Goal: Task Accomplishment & Management: Manage account settings

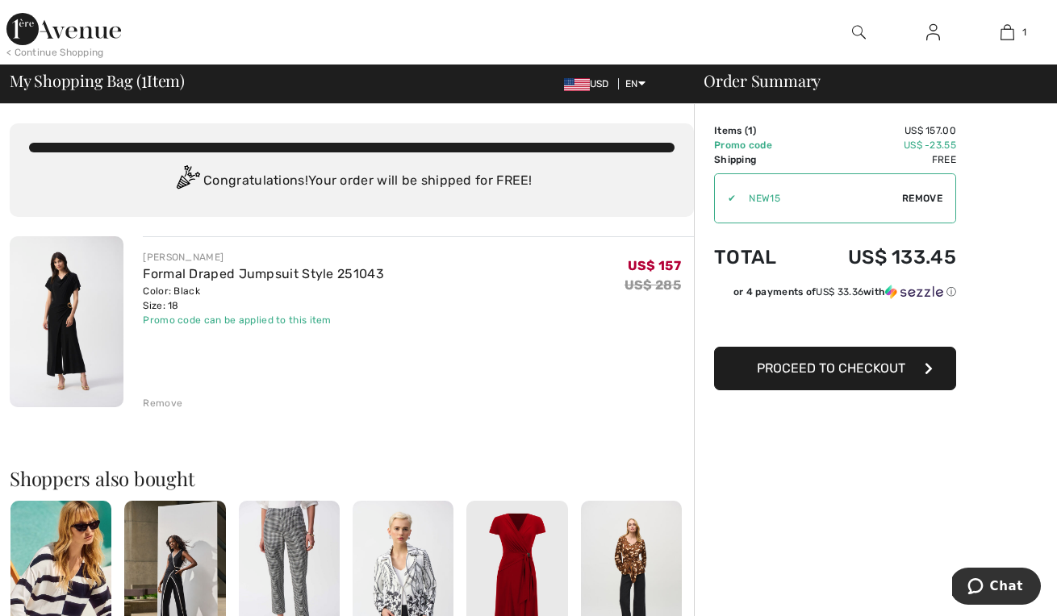
drag, startPoint x: 810, startPoint y: 365, endPoint x: 795, endPoint y: 365, distance: 14.5
click at [795, 365] on span "Proceed to Checkout" at bounding box center [831, 368] width 148 height 15
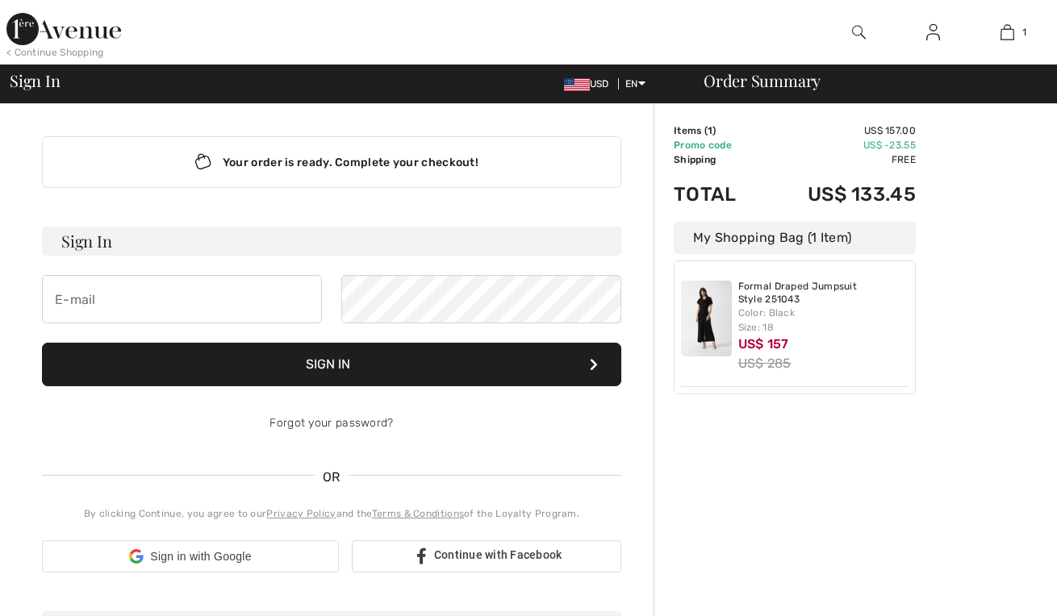
checkbox input "true"
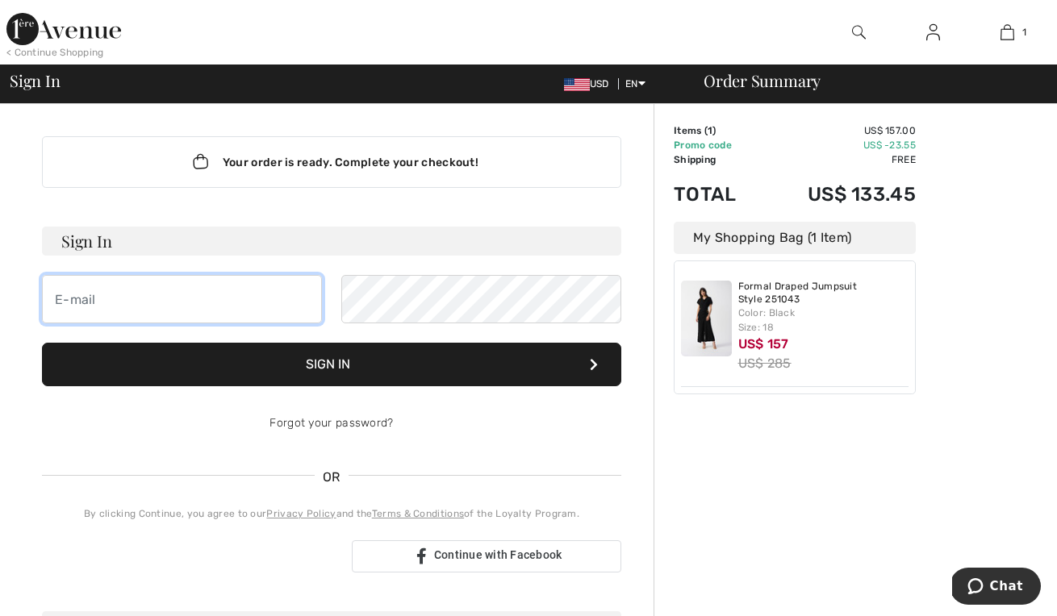
type input "lingiata@aol.com"
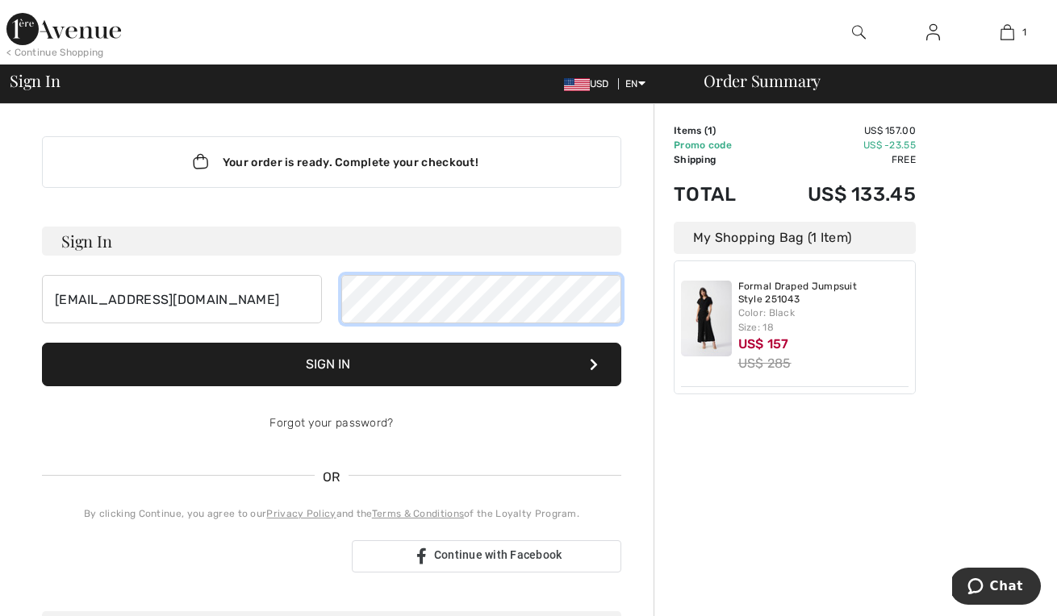
click at [332, 365] on button "Sign In" at bounding box center [331, 365] width 579 height 44
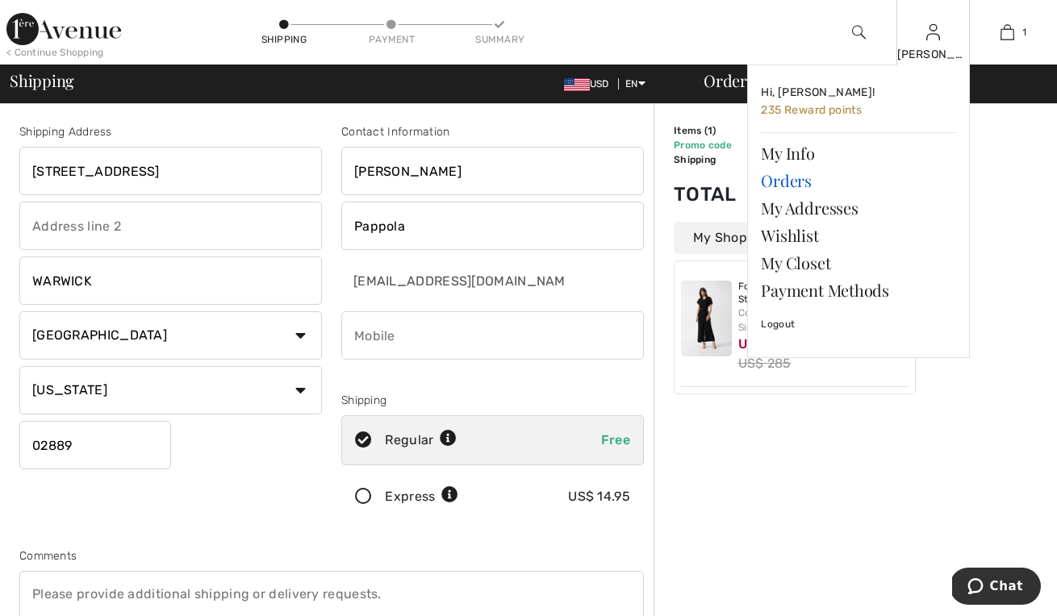
click at [793, 181] on link "Orders" at bounding box center [858, 180] width 195 height 27
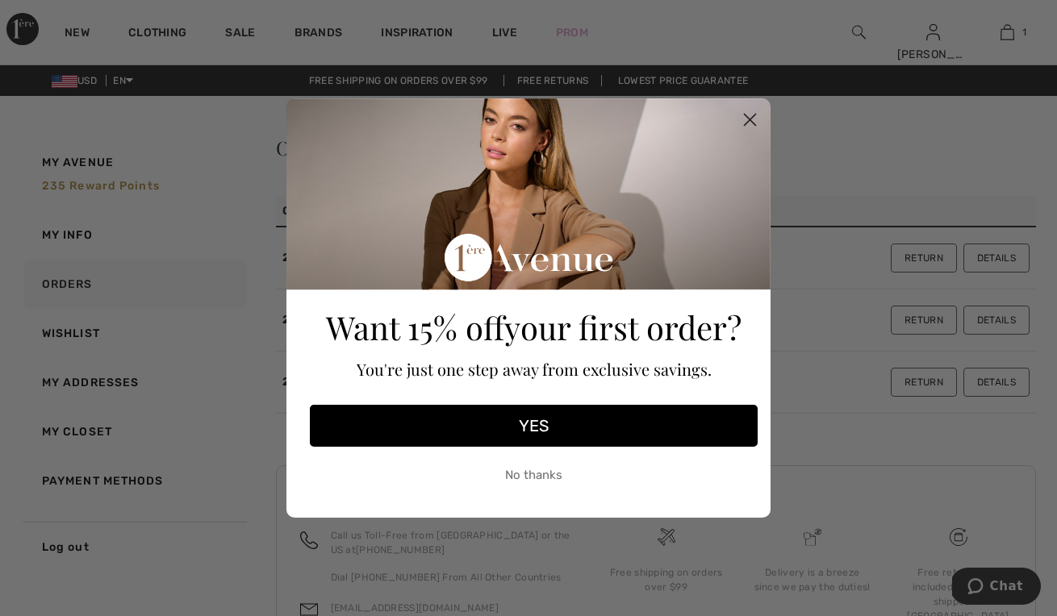
click at [747, 122] on icon "Close dialog" at bounding box center [749, 120] width 11 height 11
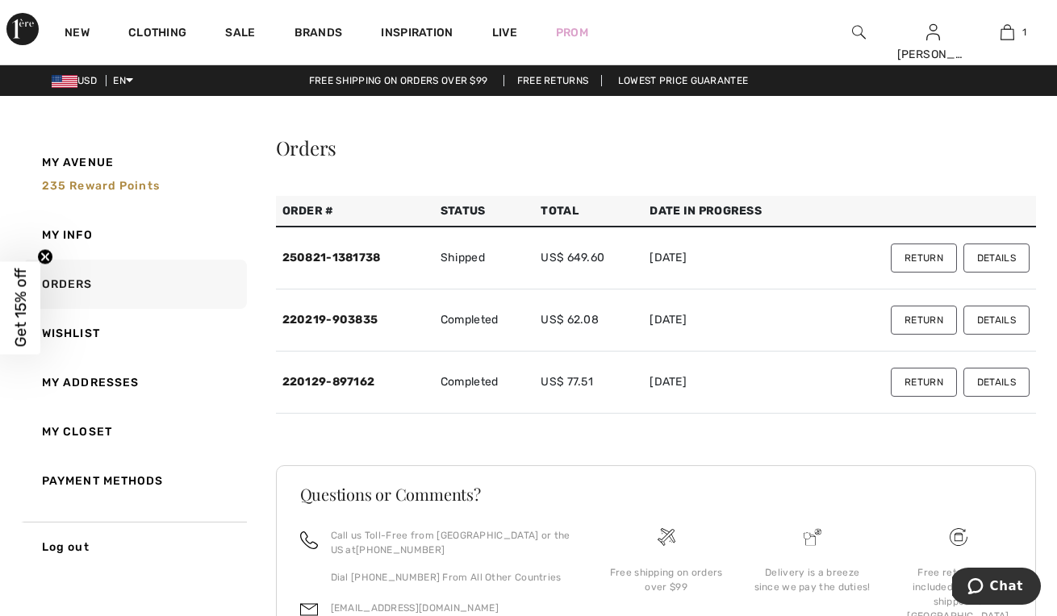
click at [927, 256] on button "Return" at bounding box center [923, 258] width 66 height 29
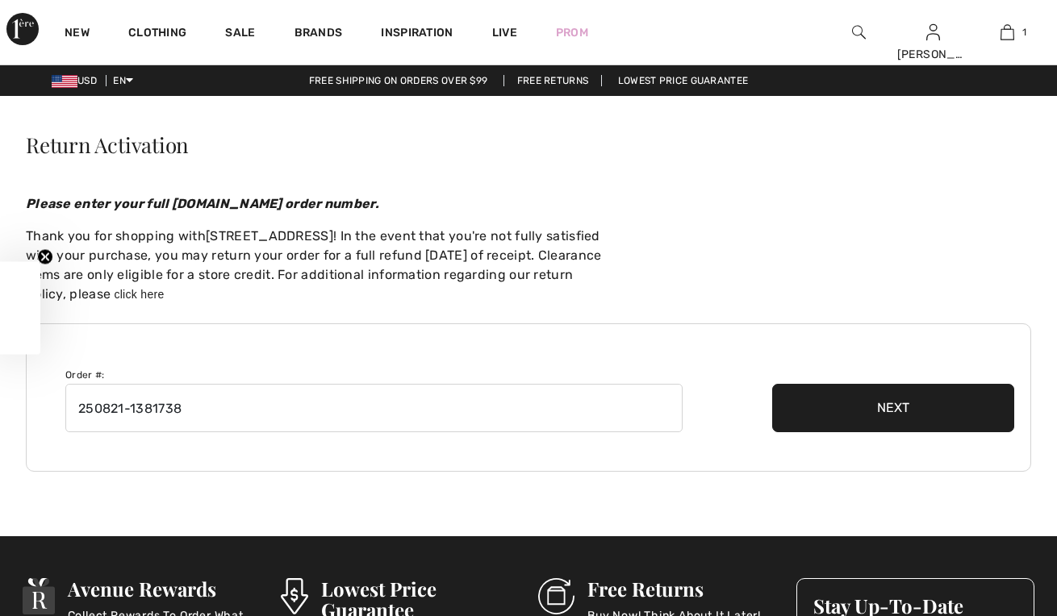
checkbox input "true"
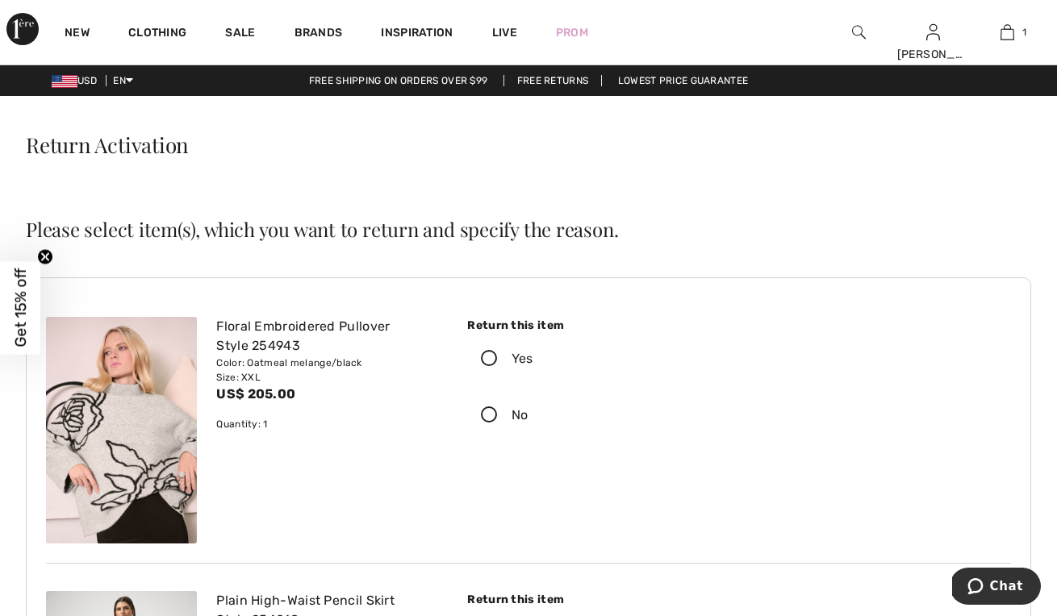
click at [844, 415] on div "Return this item Yes No Select an option" at bounding box center [729, 430] width 563 height 227
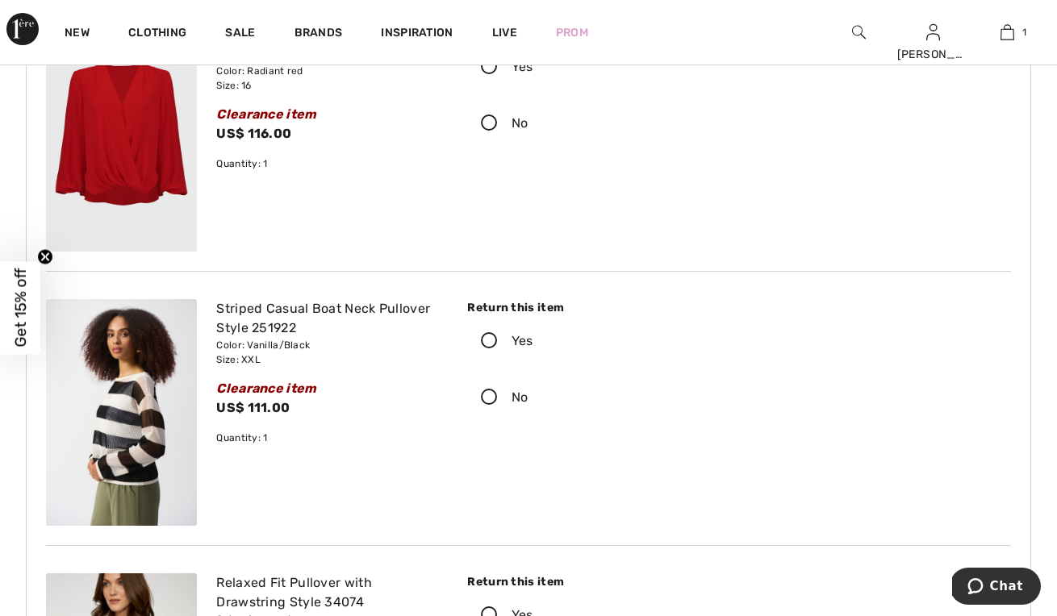
scroll to position [770, 0]
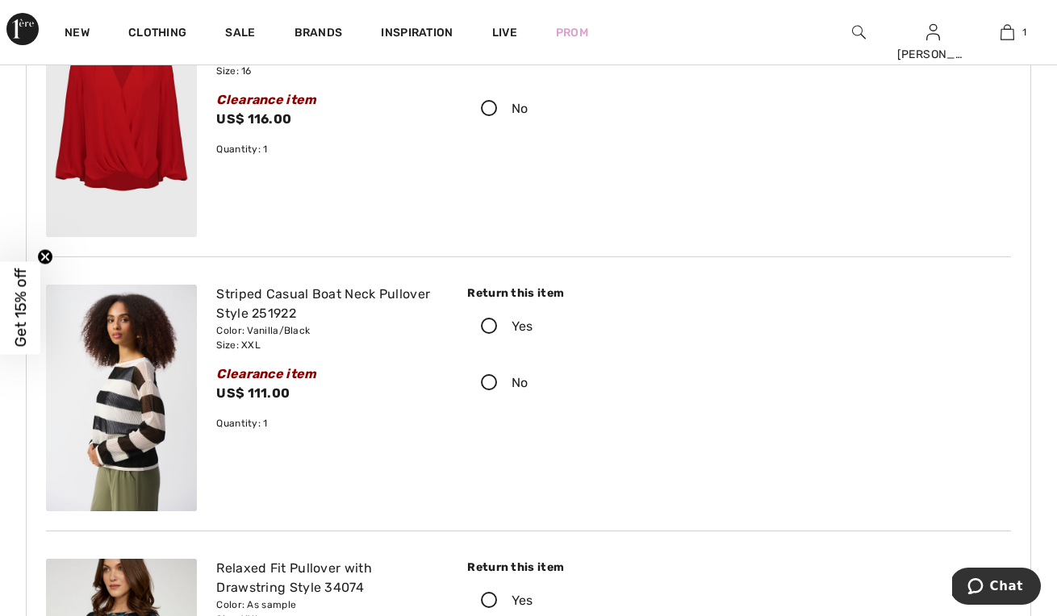
click at [493, 323] on icon at bounding box center [489, 327] width 43 height 17
click at [533, 323] on input "Yes" at bounding box center [538, 326] width 10 height 48
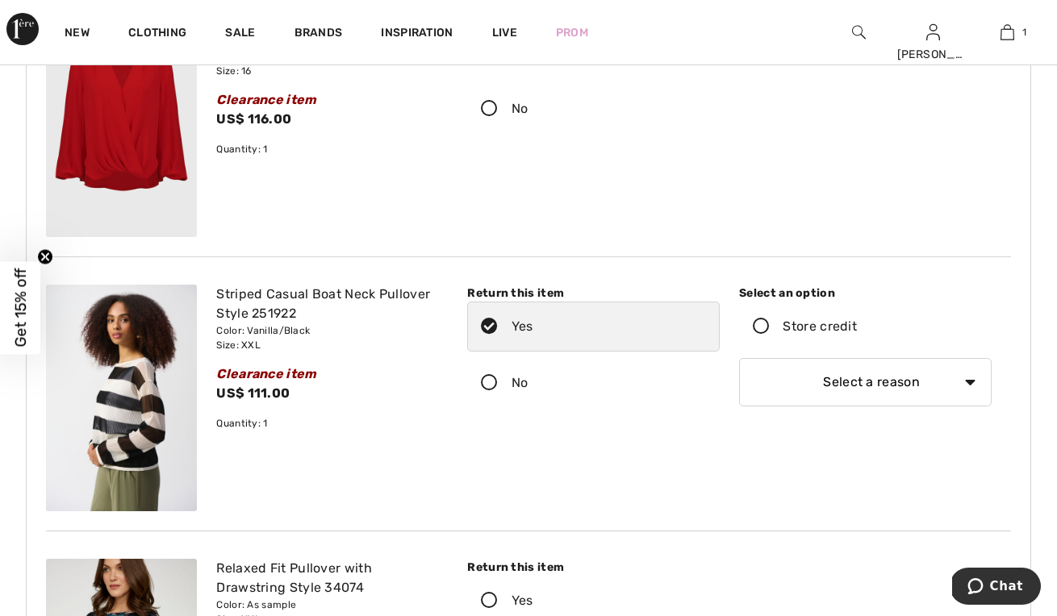
select select "4"
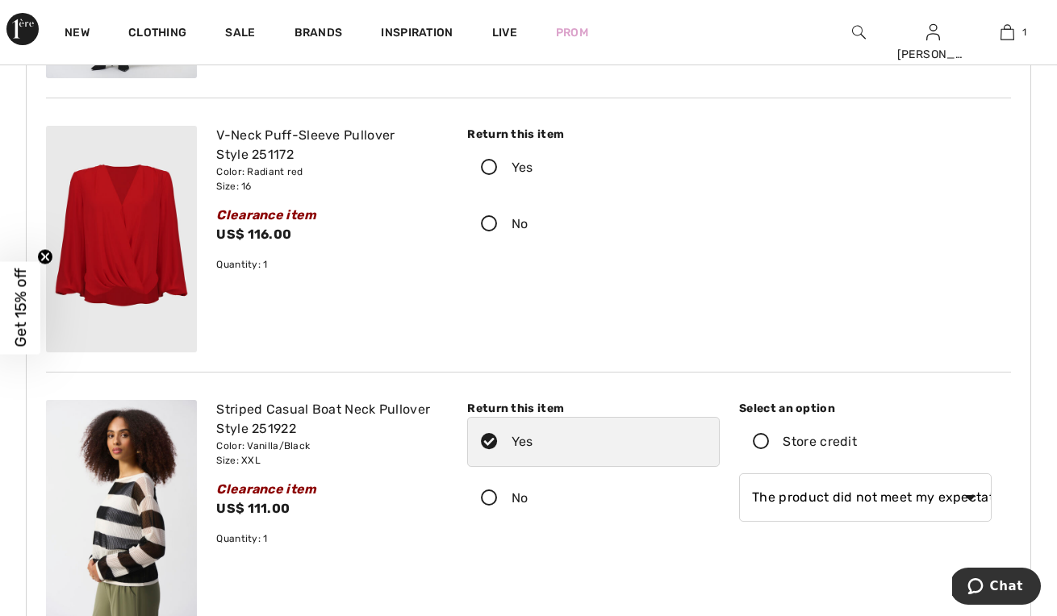
scroll to position [652, 0]
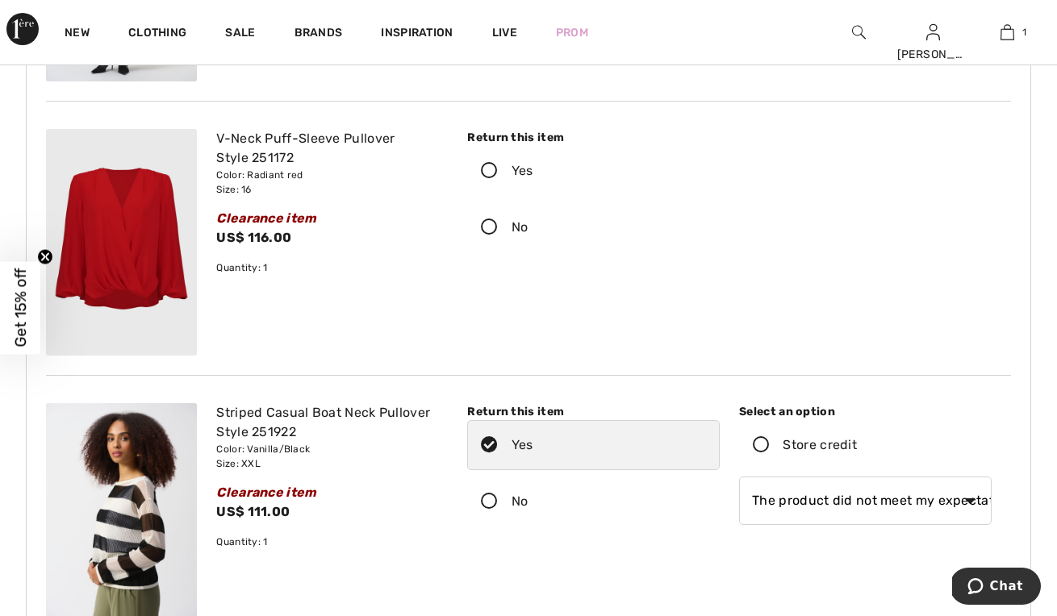
click at [490, 165] on icon at bounding box center [489, 171] width 43 height 17
click at [533, 165] on input "Yes" at bounding box center [538, 171] width 10 height 48
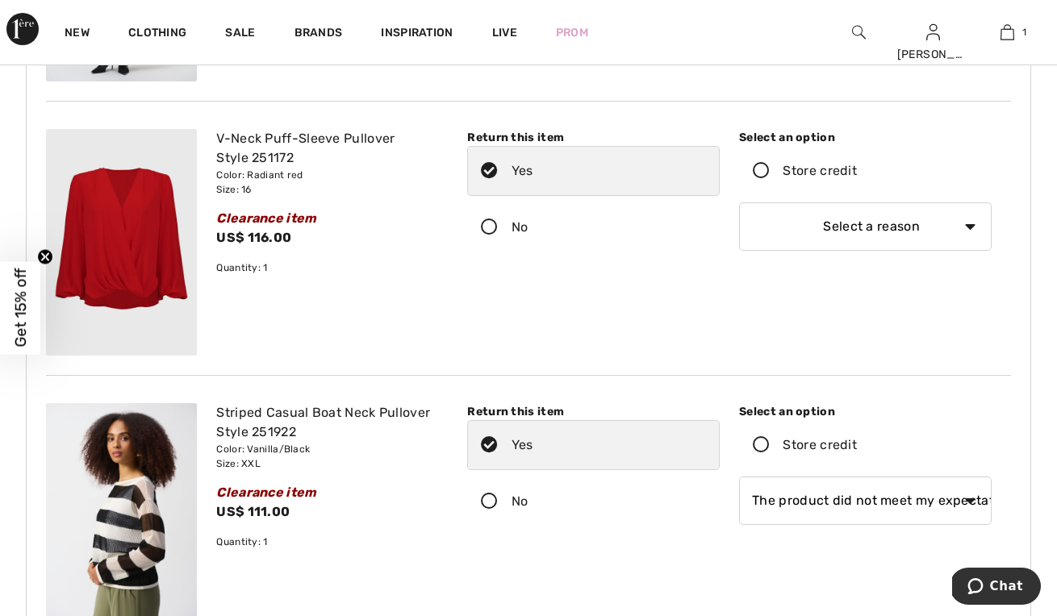
click at [764, 445] on icon at bounding box center [761, 445] width 43 height 17
click at [857, 445] on input "Store credit" at bounding box center [862, 445] width 10 height 48
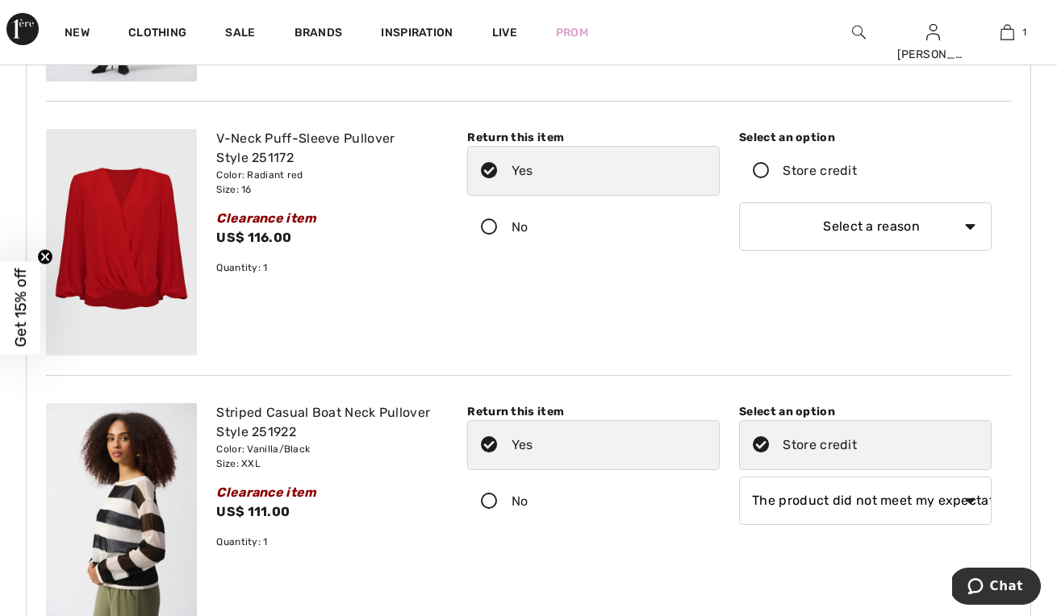
click at [761, 168] on icon at bounding box center [761, 171] width 43 height 17
click at [857, 168] on input "Store credit" at bounding box center [862, 171] width 10 height 48
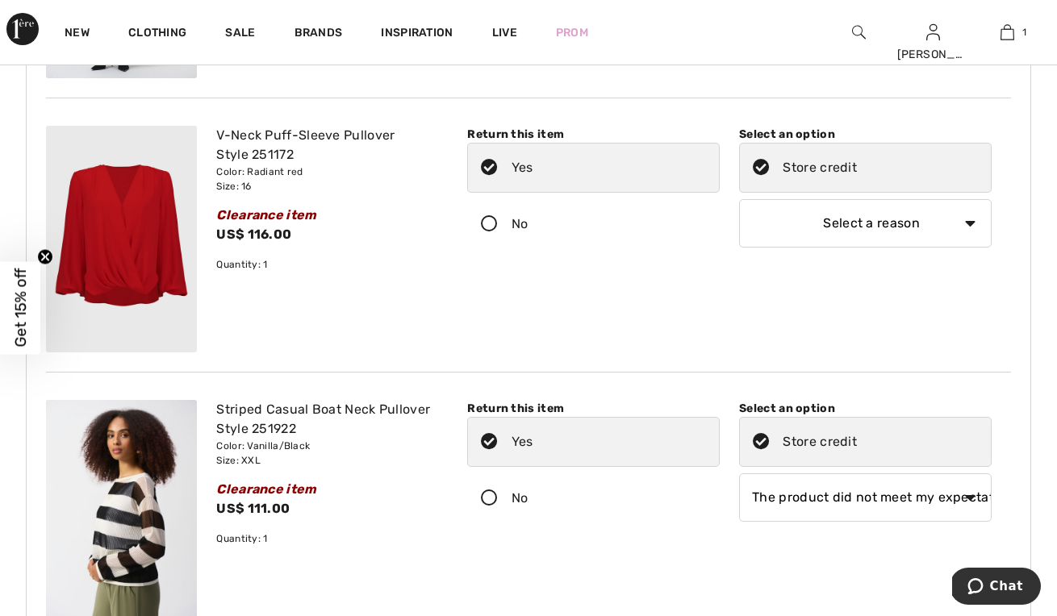
scroll to position [540, 0]
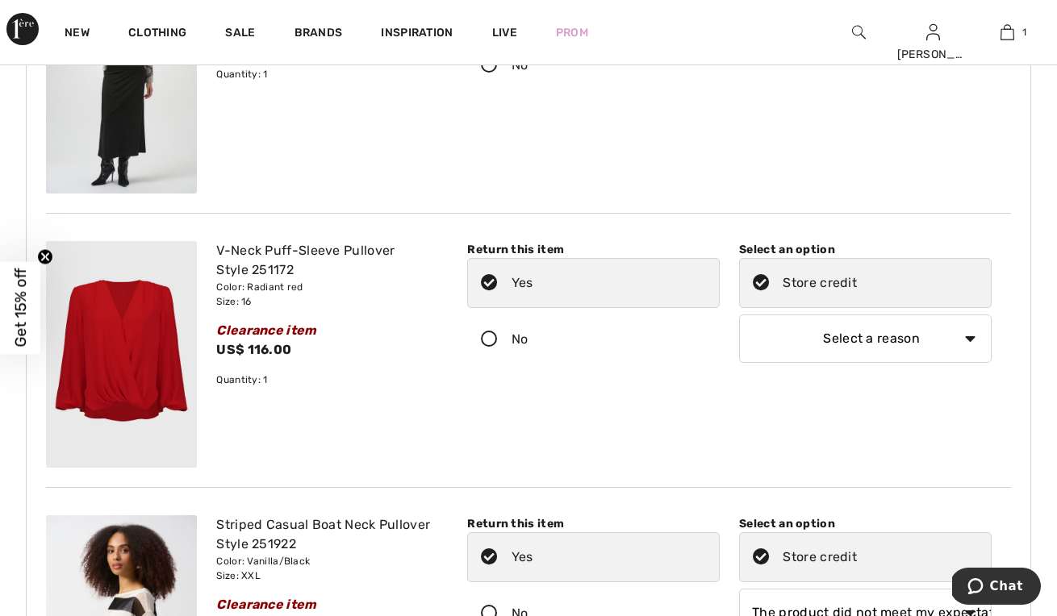
click at [495, 275] on icon at bounding box center [489, 283] width 43 height 17
click at [533, 273] on input "Yes" at bounding box center [538, 283] width 10 height 48
click at [484, 281] on icon at bounding box center [489, 283] width 43 height 17
click at [533, 281] on input "Yes" at bounding box center [538, 283] width 10 height 48
click at [490, 342] on icon at bounding box center [489, 340] width 43 height 17
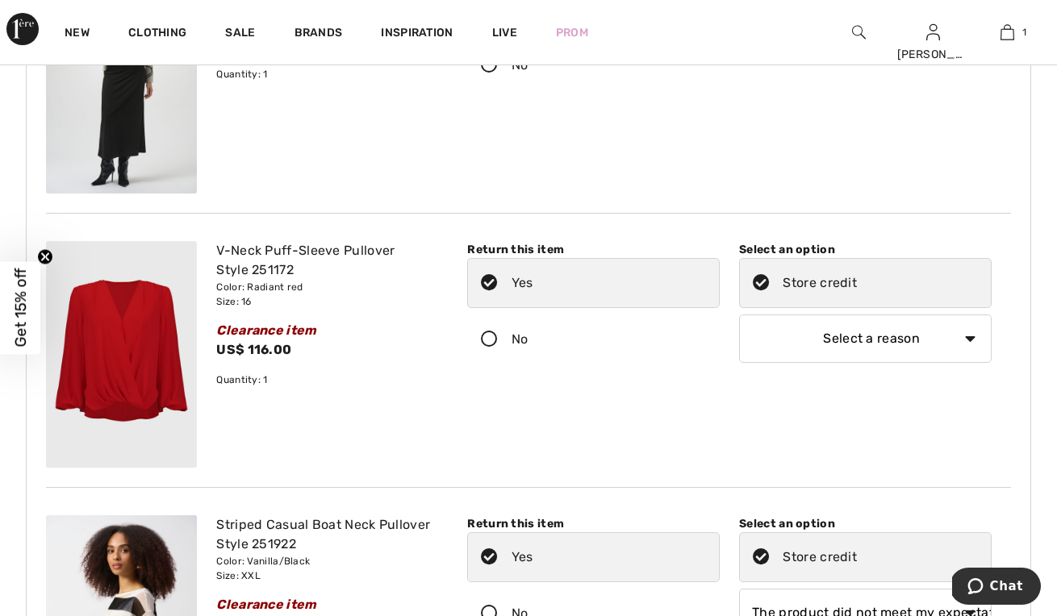
click at [528, 342] on input "No" at bounding box center [533, 339] width 10 height 48
radio input "true"
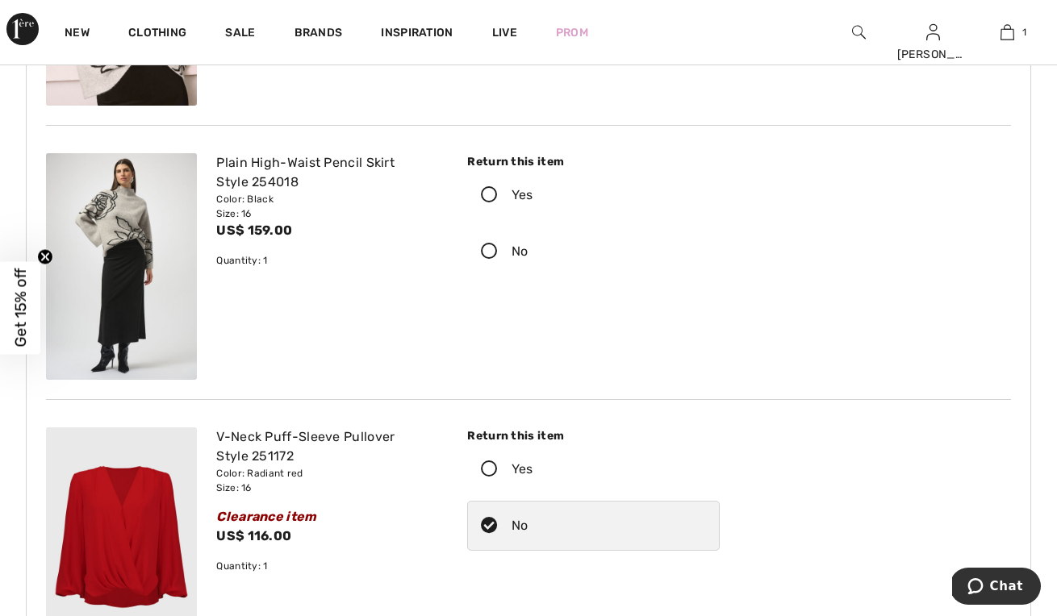
scroll to position [343, 0]
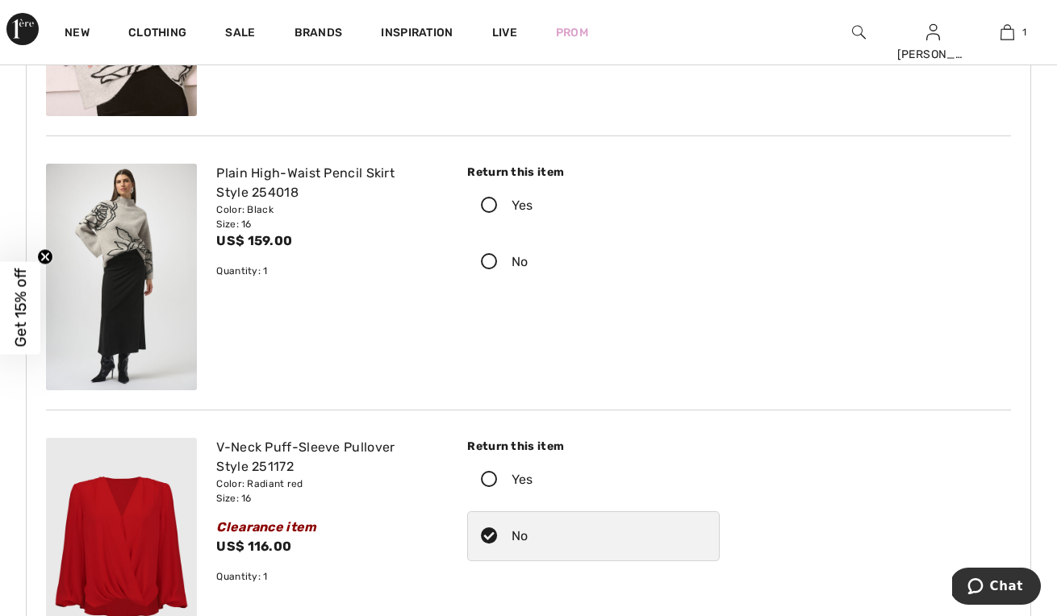
click at [494, 258] on icon at bounding box center [489, 262] width 43 height 17
click at [528, 258] on input "No" at bounding box center [533, 262] width 10 height 48
radio input "true"
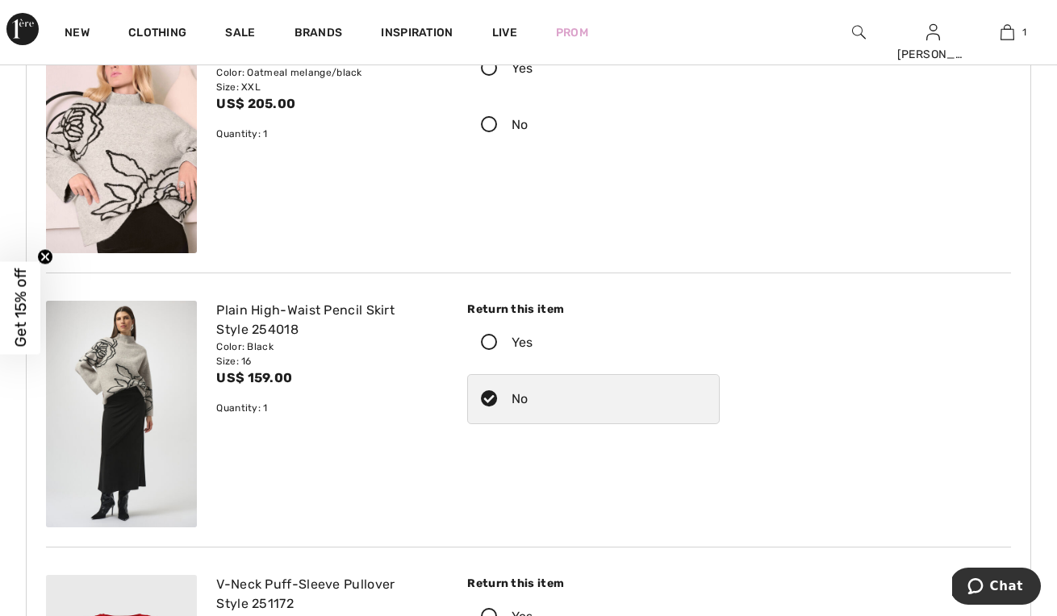
scroll to position [123, 0]
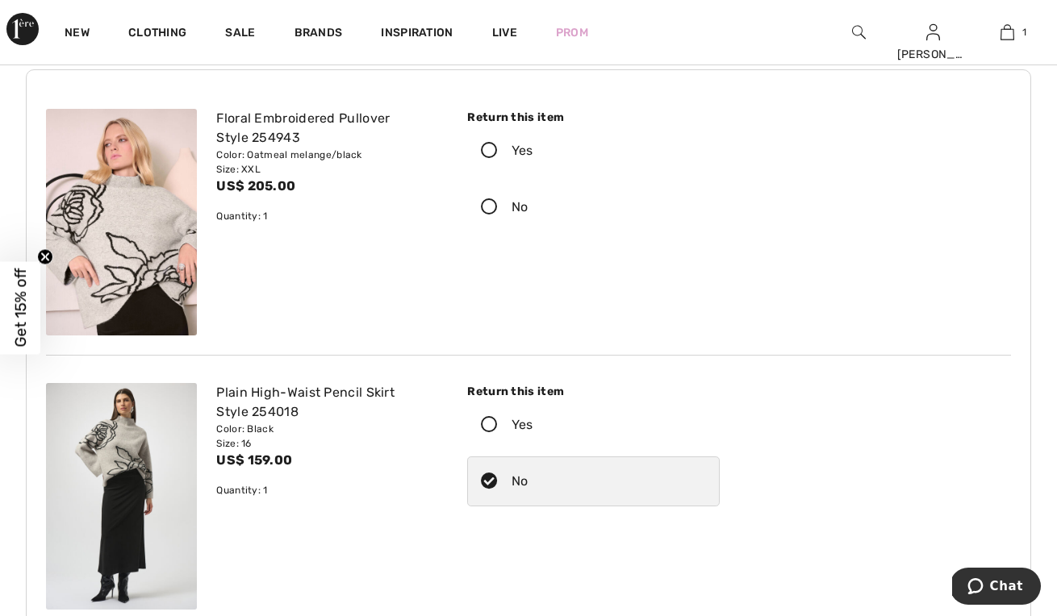
click at [489, 200] on icon at bounding box center [489, 207] width 43 height 17
click at [528, 200] on input "No" at bounding box center [533, 207] width 10 height 48
radio input "true"
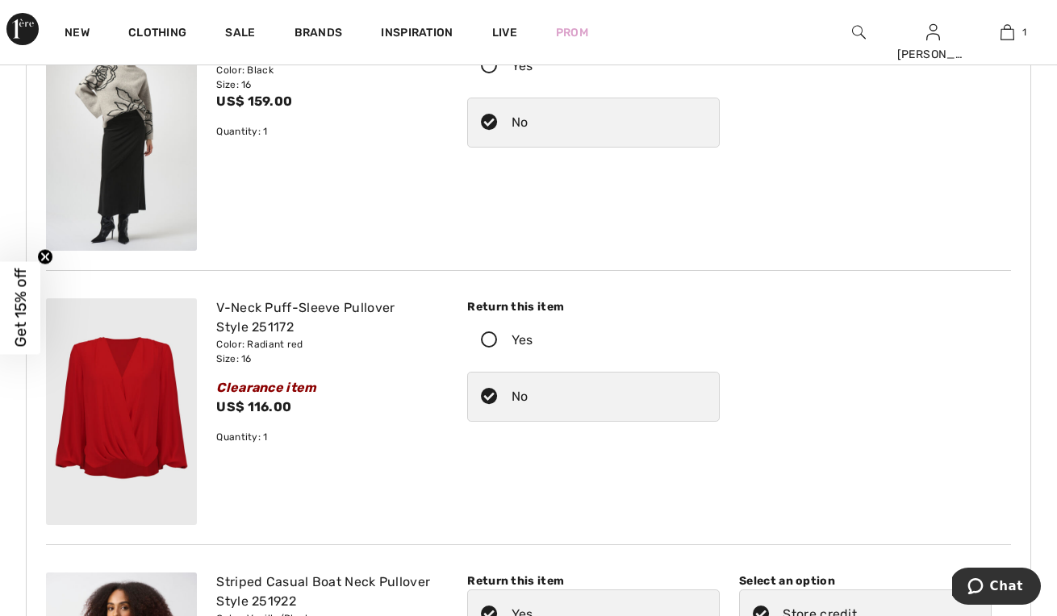
scroll to position [465, 0]
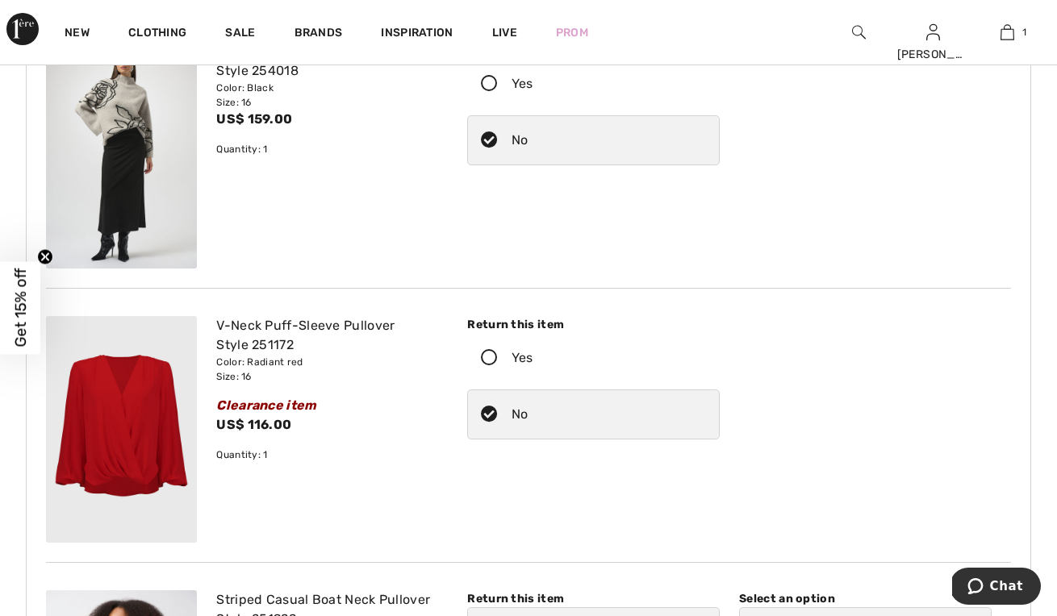
click at [497, 412] on icon at bounding box center [489, 415] width 43 height 17
click at [528, 412] on input "No" at bounding box center [533, 414] width 10 height 48
radio input "true"
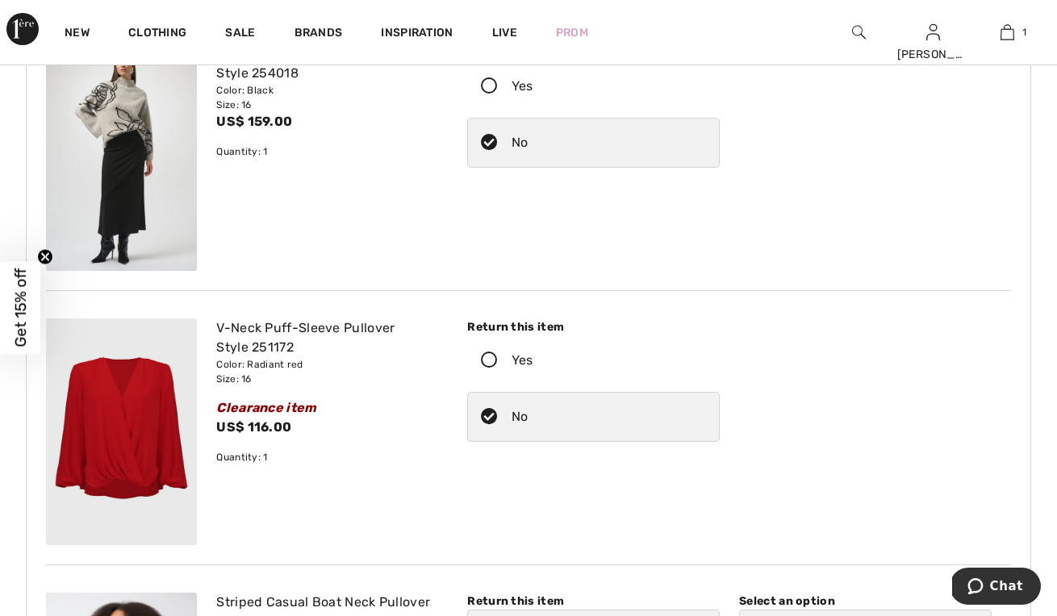
click at [486, 143] on icon at bounding box center [489, 143] width 43 height 17
click at [528, 143] on input "No" at bounding box center [533, 143] width 10 height 48
radio input "true"
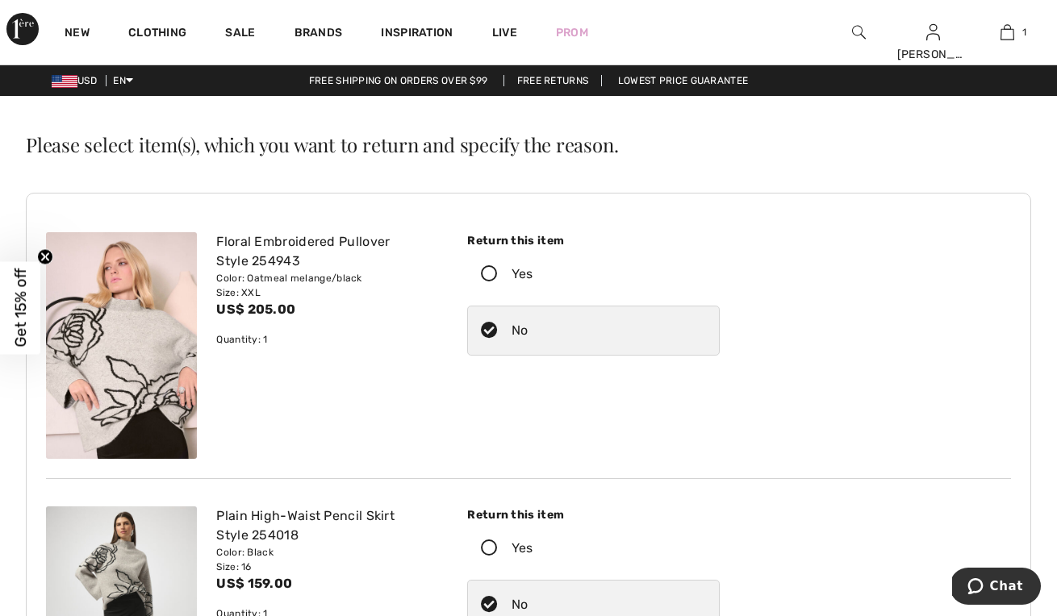
scroll to position [0, 0]
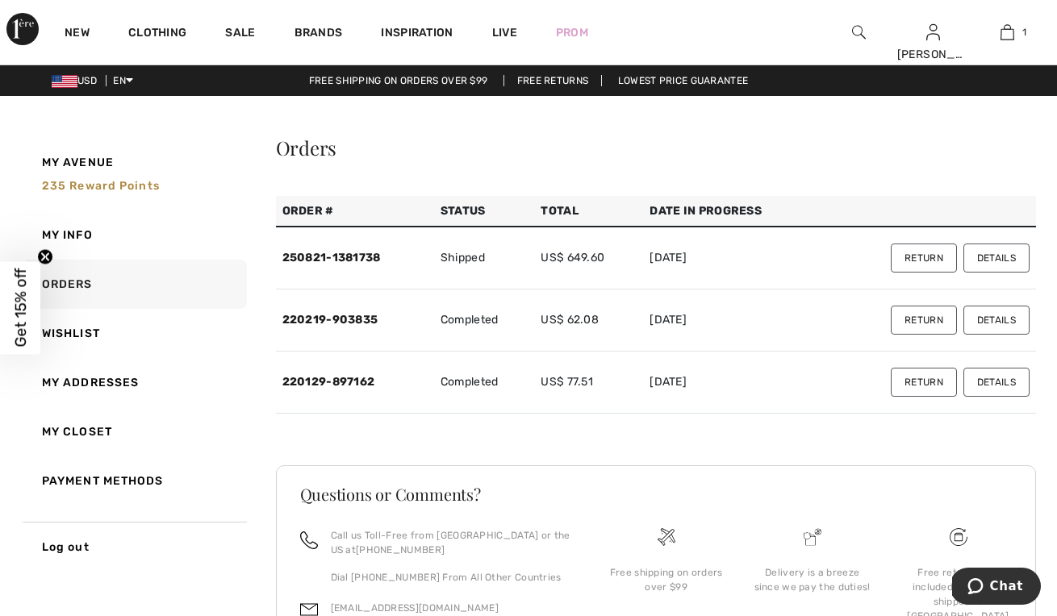
click at [931, 256] on button "Return" at bounding box center [923, 258] width 66 height 29
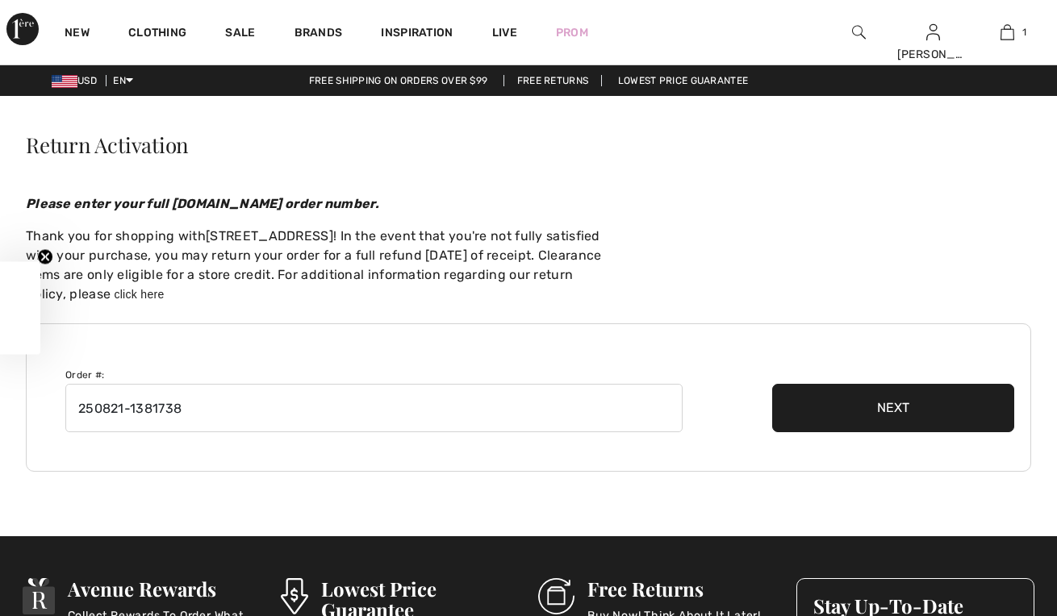
checkbox input "true"
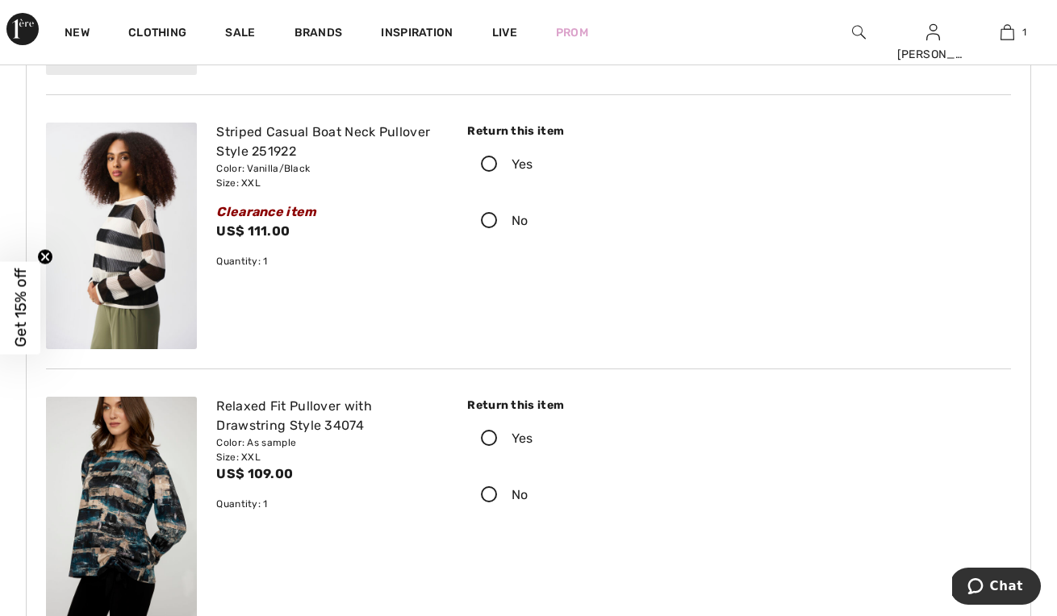
scroll to position [918, 0]
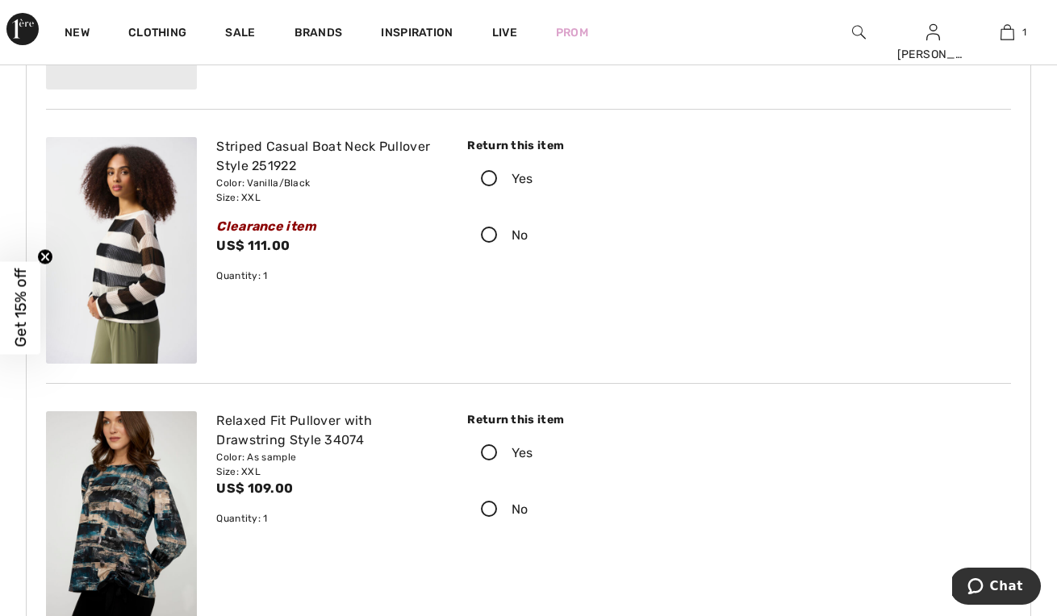
click at [491, 176] on icon at bounding box center [489, 179] width 43 height 17
click at [533, 176] on input "Yes" at bounding box center [538, 179] width 10 height 48
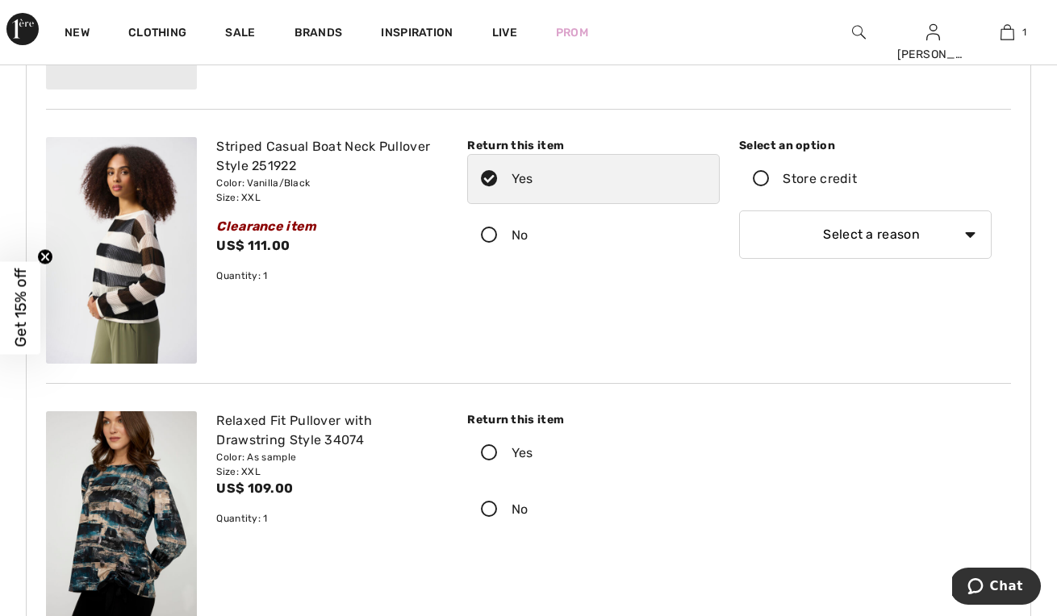
select select "1"
click at [763, 182] on icon at bounding box center [761, 179] width 43 height 17
click at [857, 182] on input "Store credit" at bounding box center [862, 179] width 10 height 48
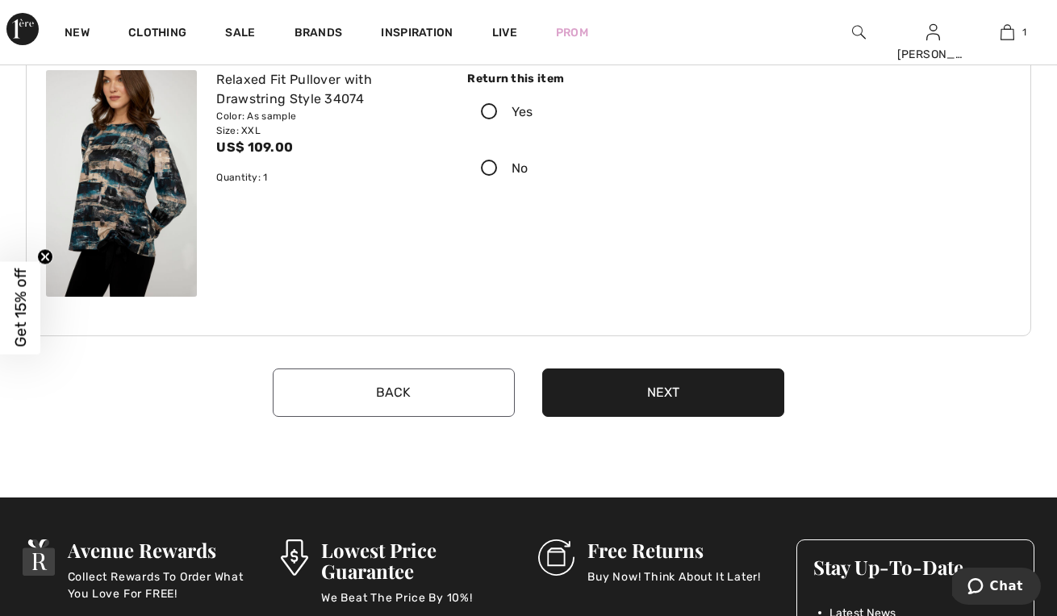
scroll to position [1296, 0]
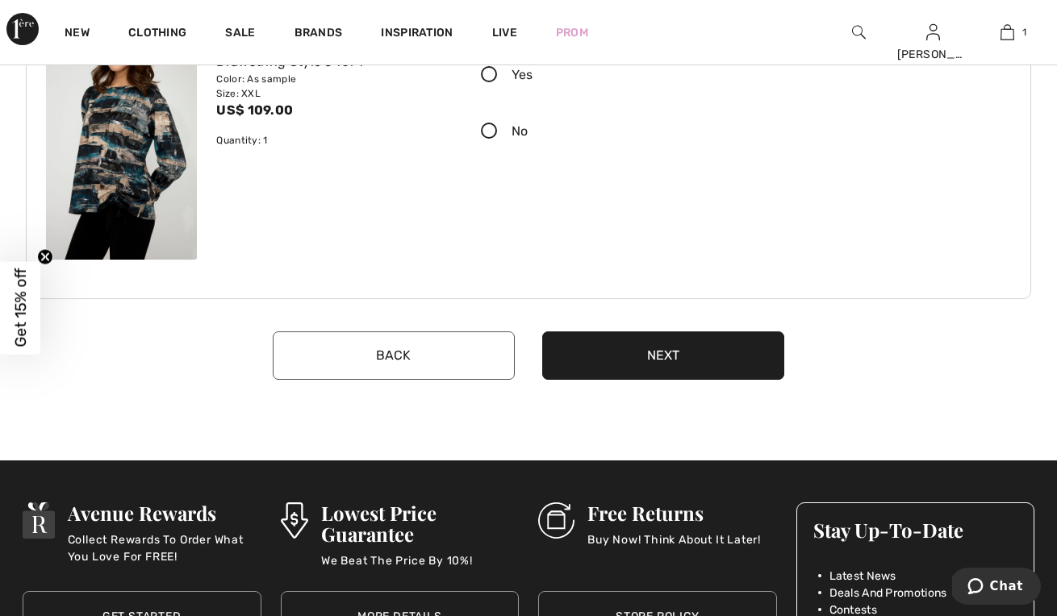
click at [732, 369] on button "Next" at bounding box center [663, 356] width 242 height 48
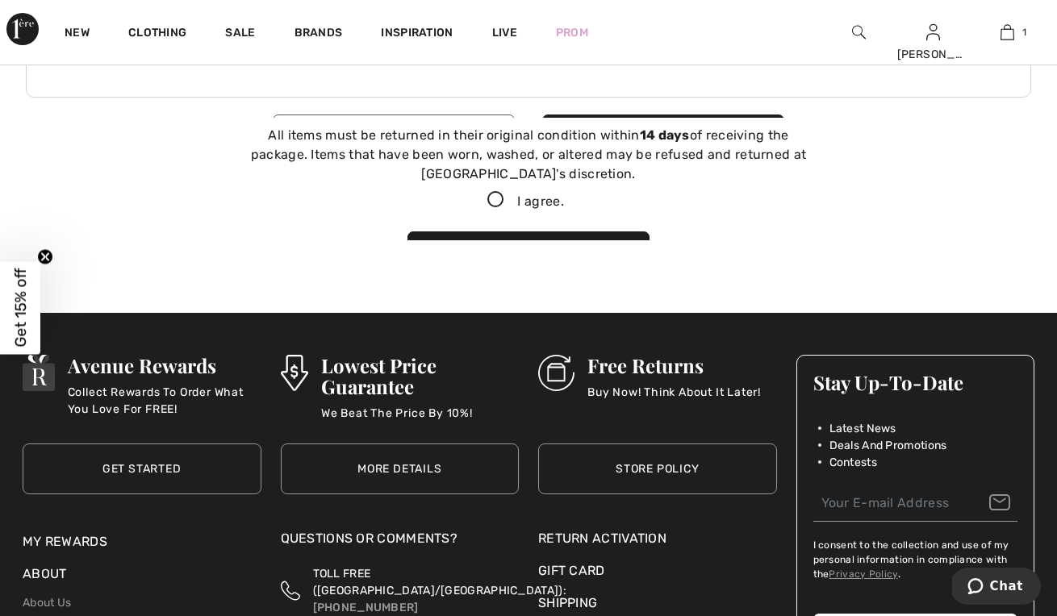
scroll to position [1522, 0]
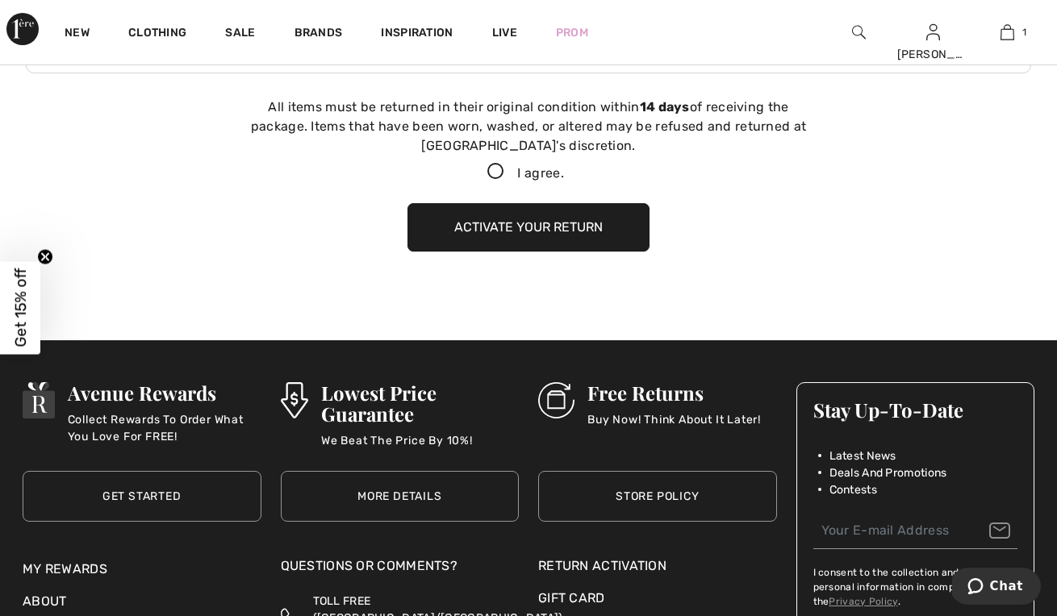
click at [490, 166] on icon at bounding box center [495, 172] width 43 height 17
click at [564, 167] on input "I agree." at bounding box center [569, 172] width 10 height 10
checkbox input "true"
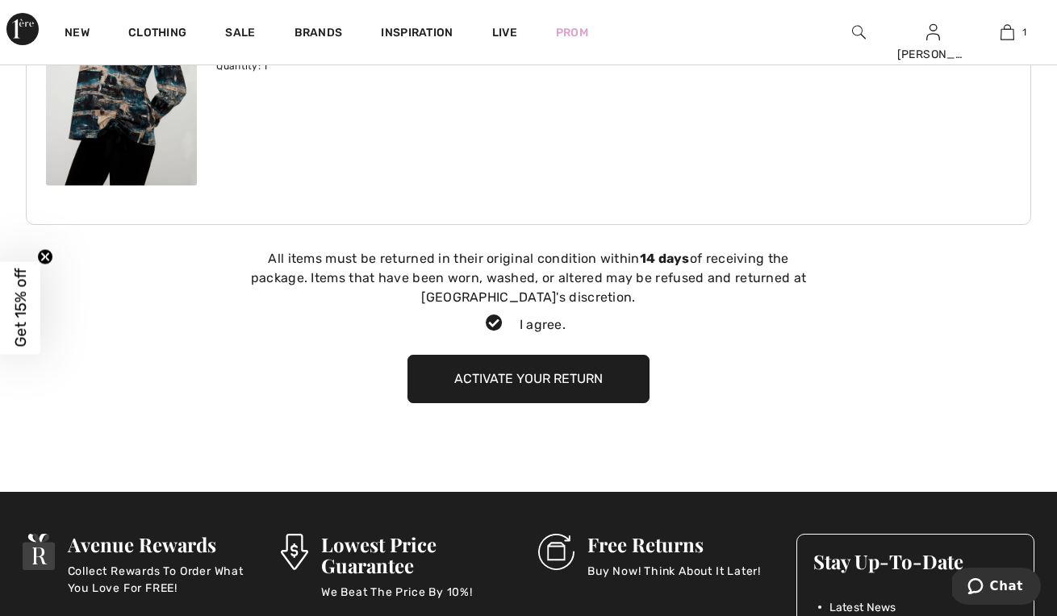
scroll to position [1401, 0]
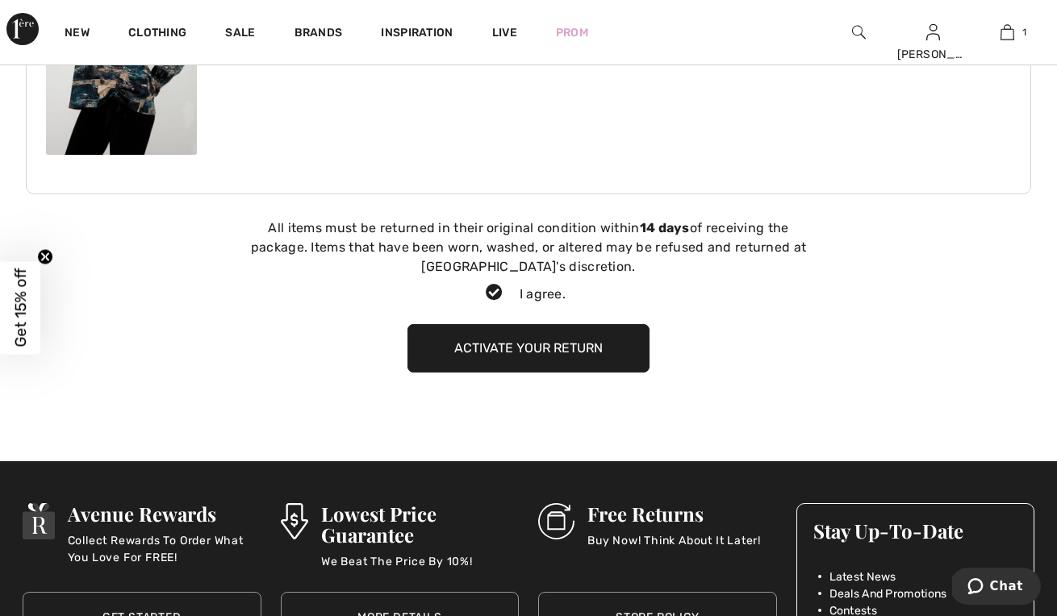
click at [511, 351] on button "Activate your return" at bounding box center [528, 348] width 242 height 48
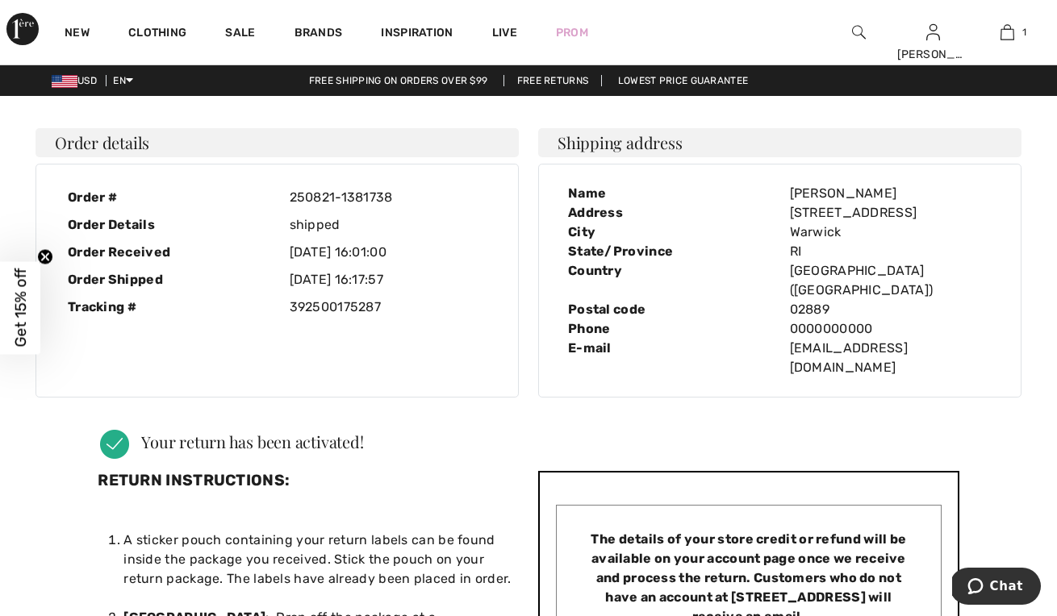
scroll to position [0, 0]
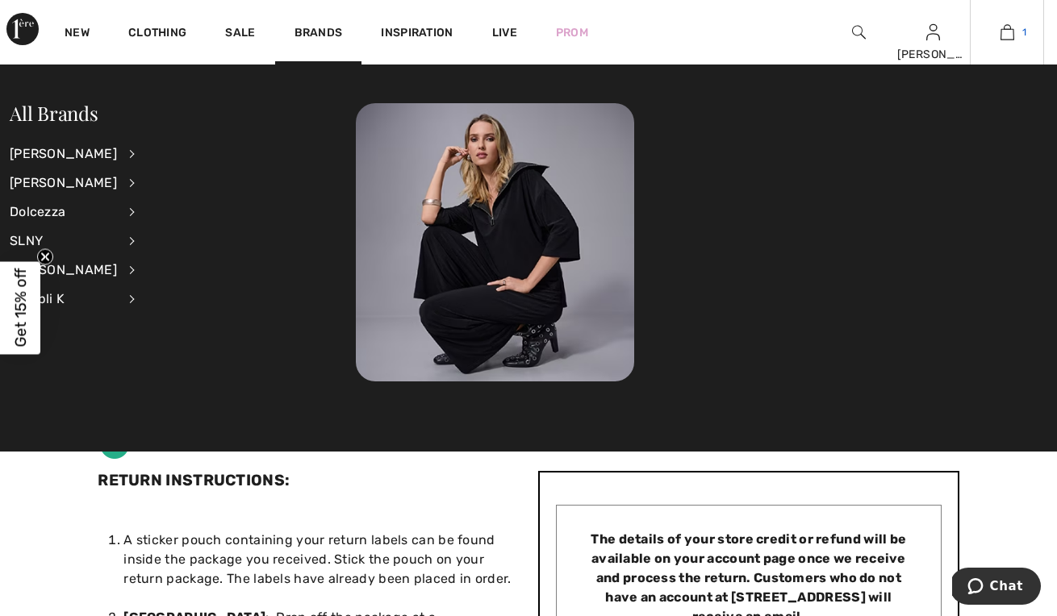
click at [1008, 34] on img at bounding box center [1007, 32] width 14 height 19
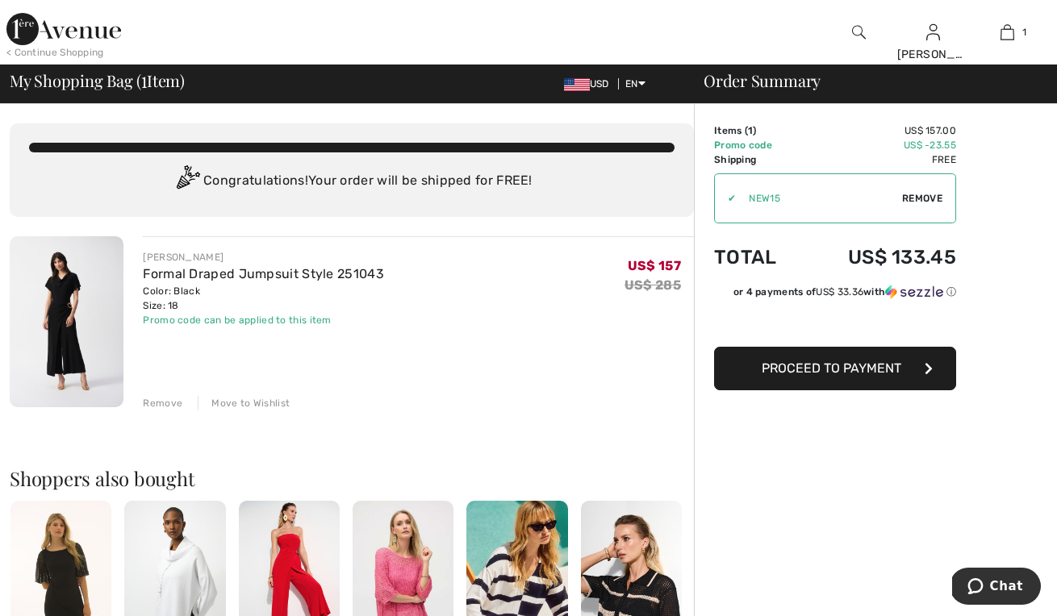
click at [913, 198] on span "Remove" at bounding box center [922, 198] width 40 height 15
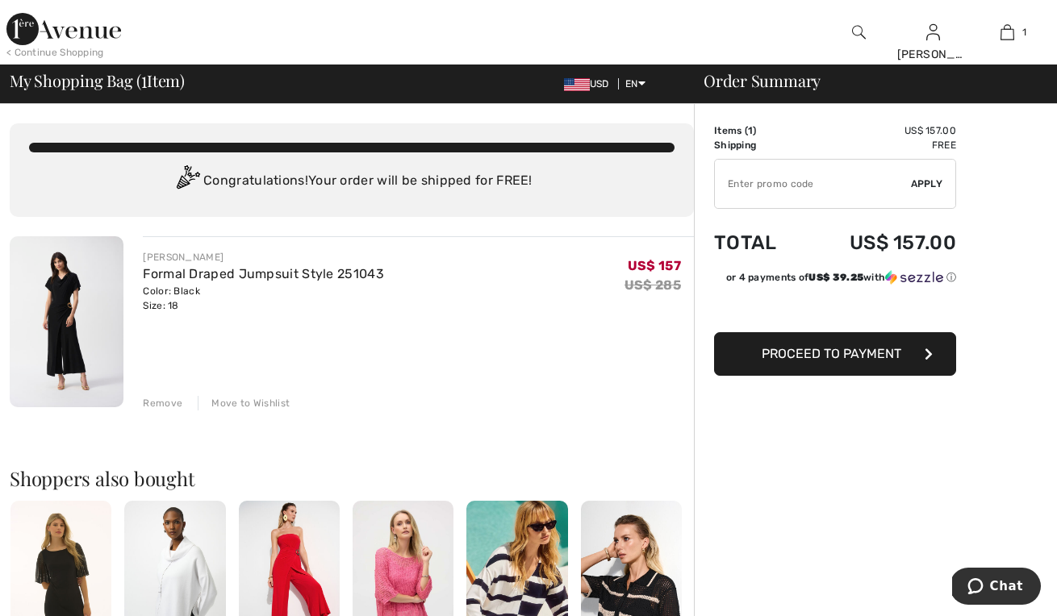
click at [832, 190] on input "TEXT" at bounding box center [813, 184] width 196 height 48
type input "GC005026417"
click at [929, 185] on span "Apply" at bounding box center [927, 184] width 32 height 15
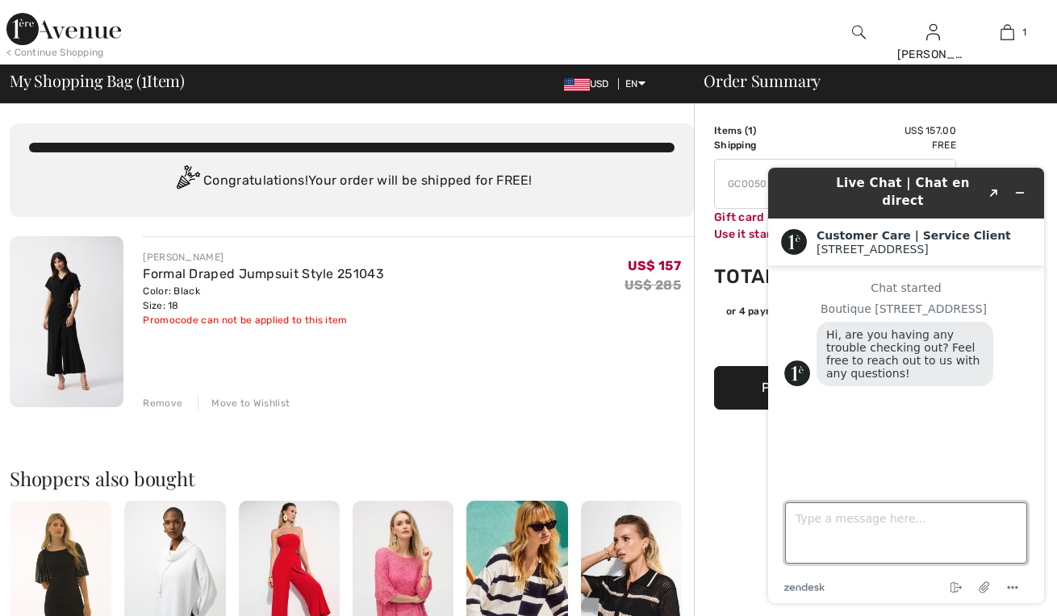
click at [825, 519] on textarea "Type a message here..." at bounding box center [906, 532] width 242 height 61
type textarea "i was trying to use a 50 dollar gift certificate but can’t use until after [DAT…"
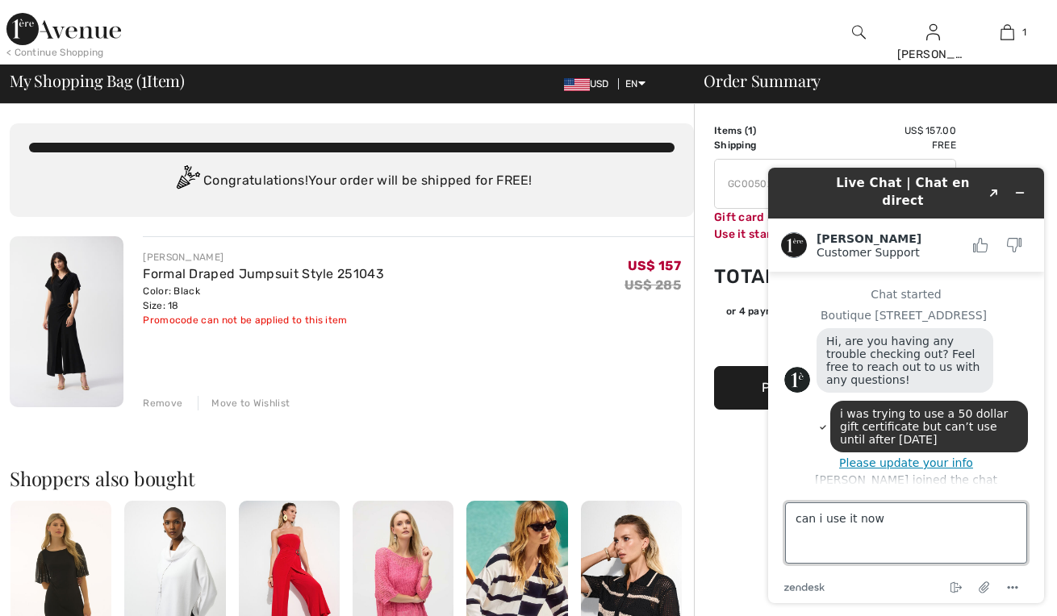
type textarea "can i use it now?"
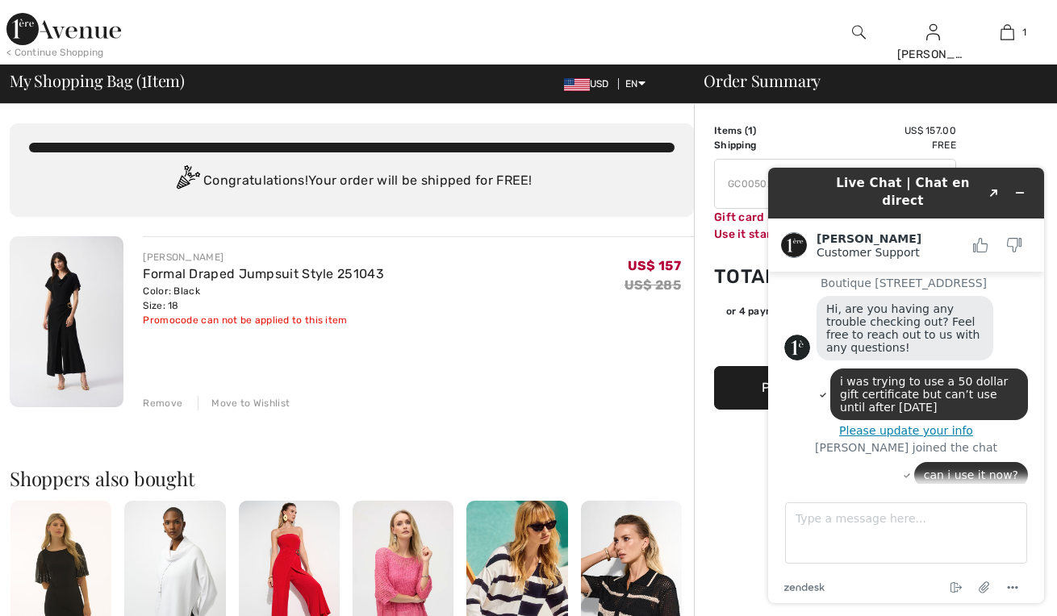
click at [72, 294] on img at bounding box center [67, 321] width 114 height 171
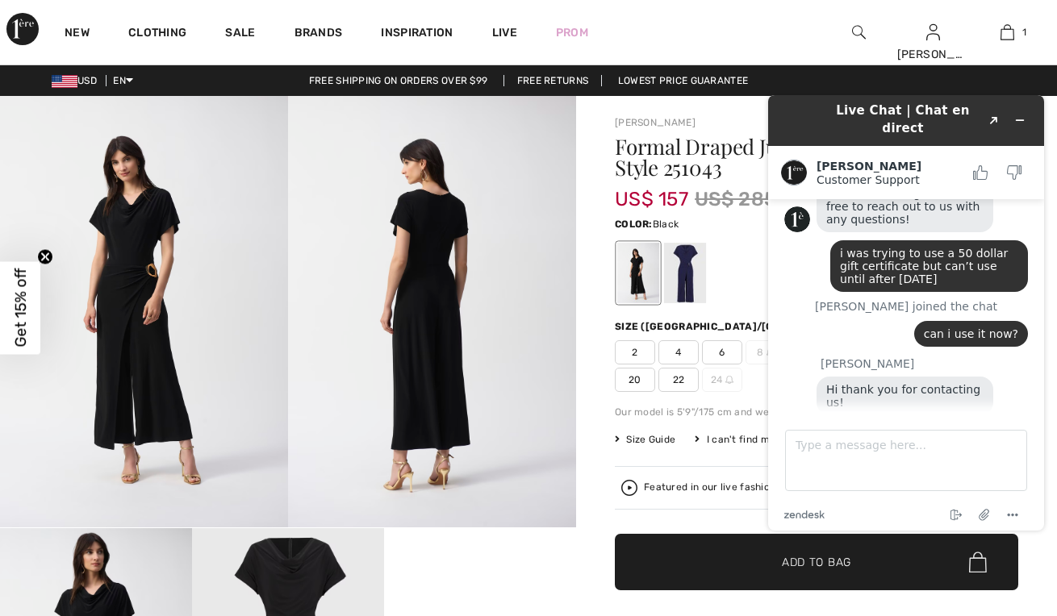
scroll to position [131, 0]
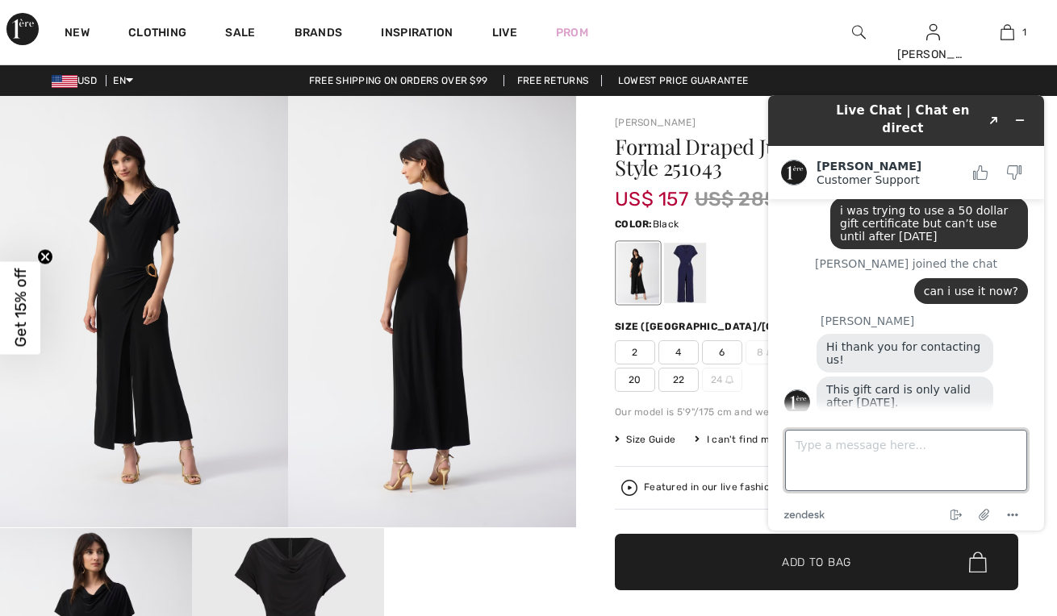
click at [819, 454] on textarea "Type a message here..." at bounding box center [906, 460] width 242 height 61
type textarea "is there anything I could use now?"
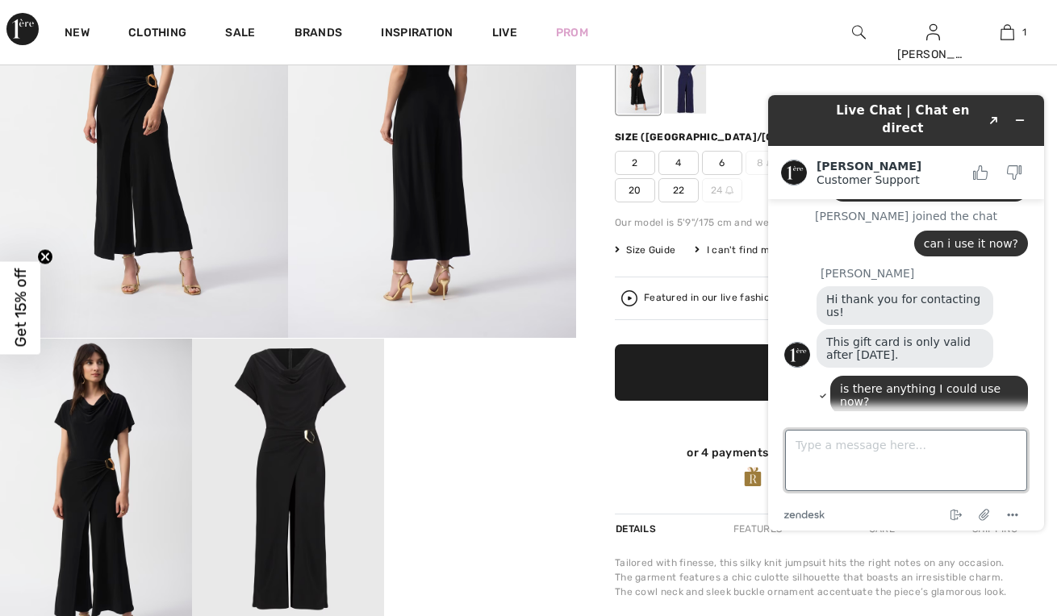
scroll to position [192, 0]
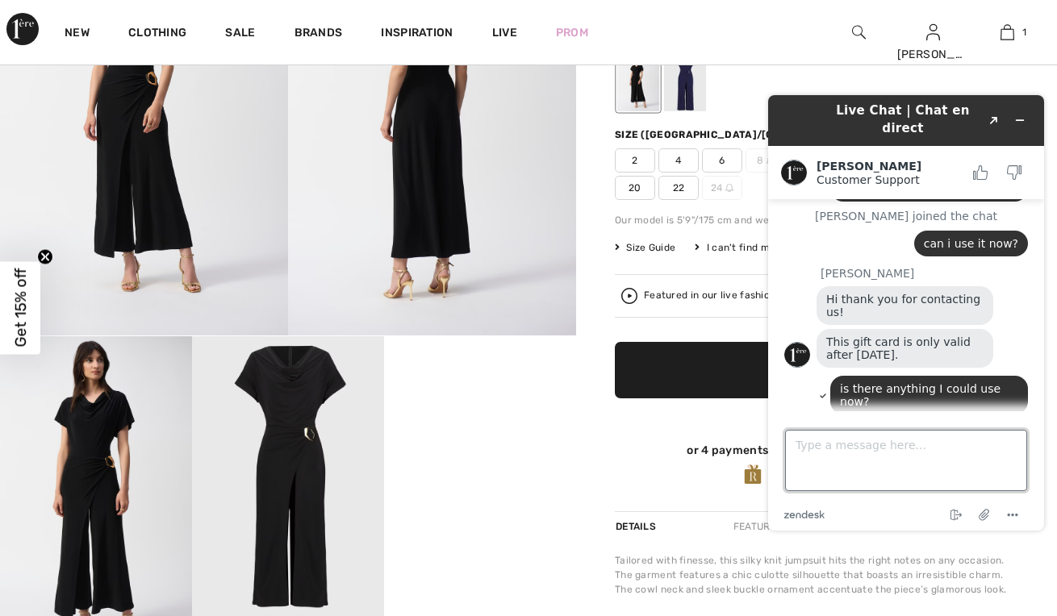
click at [882, 447] on textarea "Type a message here..." at bounding box center [906, 460] width 242 height 61
click at [868, 419] on button "Please update your info" at bounding box center [906, 425] width 244 height 13
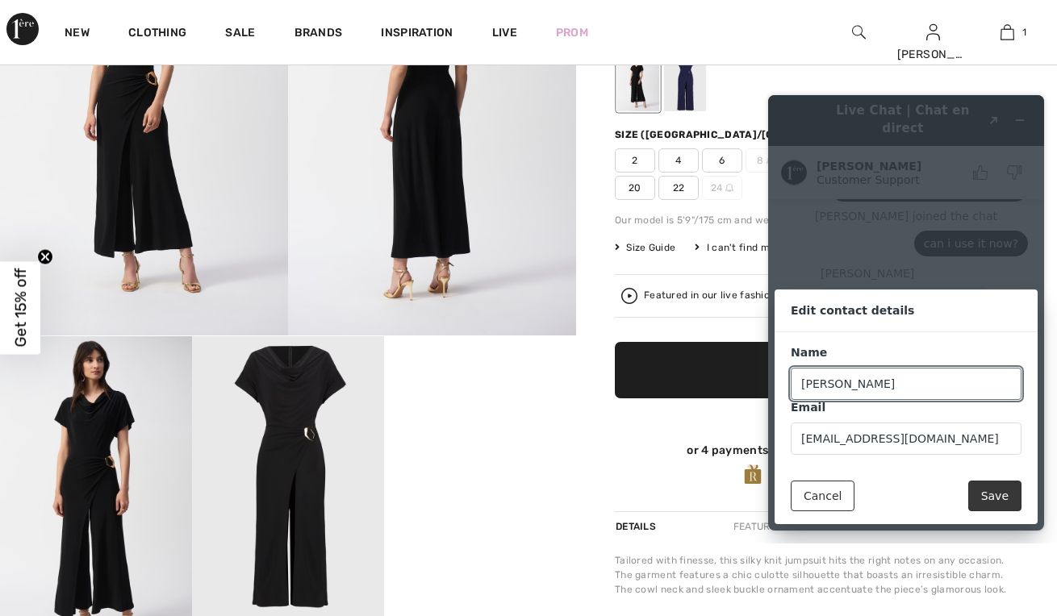
click at [999, 496] on button "Save" at bounding box center [994, 496] width 53 height 31
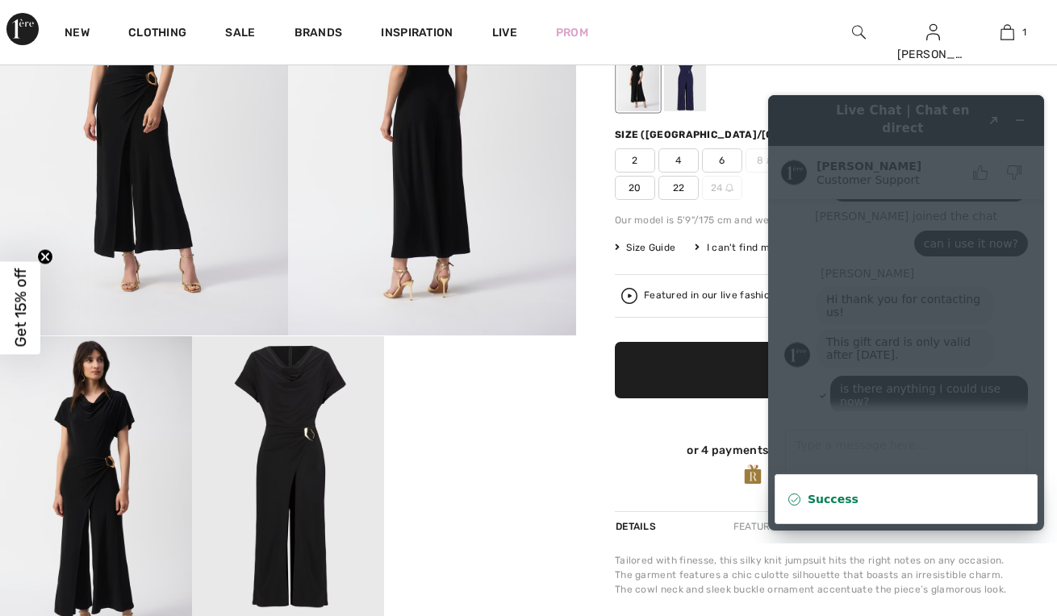
scroll to position [186, 0]
click at [765, 30] on div "New Clothing Sale Brands Inspiration Live Prom Linda Hi, Linda! 235 Reward poin…" at bounding box center [528, 32] width 1057 height 65
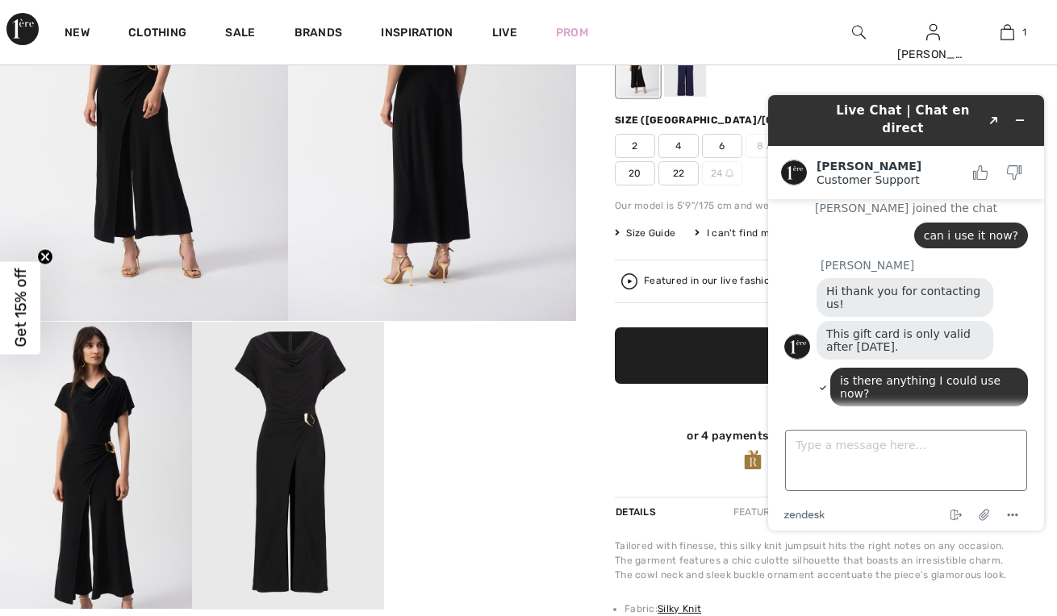
scroll to position [208, 0]
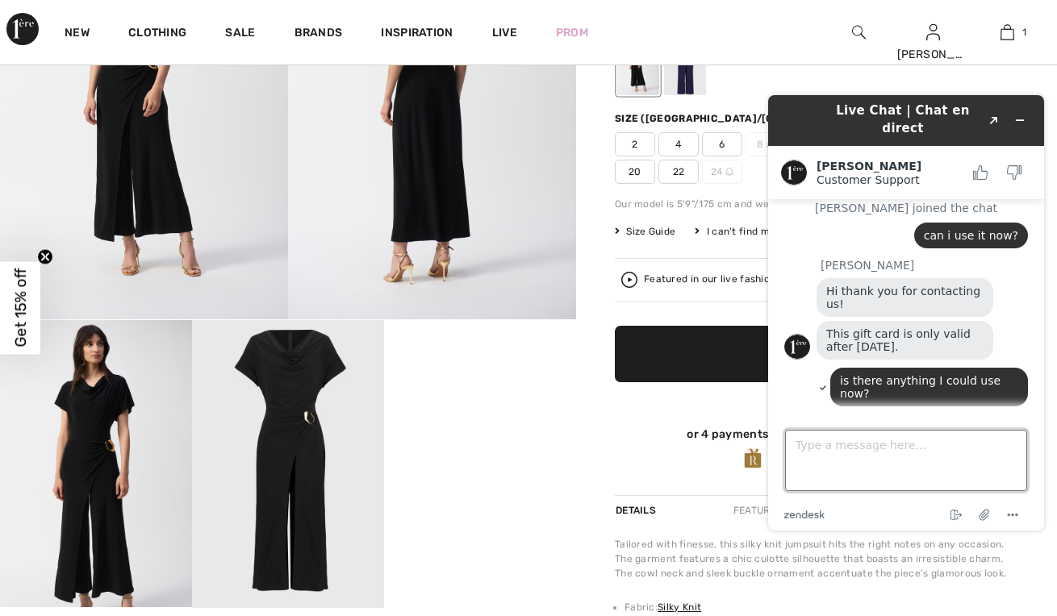
click at [838, 450] on textarea "Type a message here..." at bounding box center [906, 460] width 242 height 61
type textarea "?"
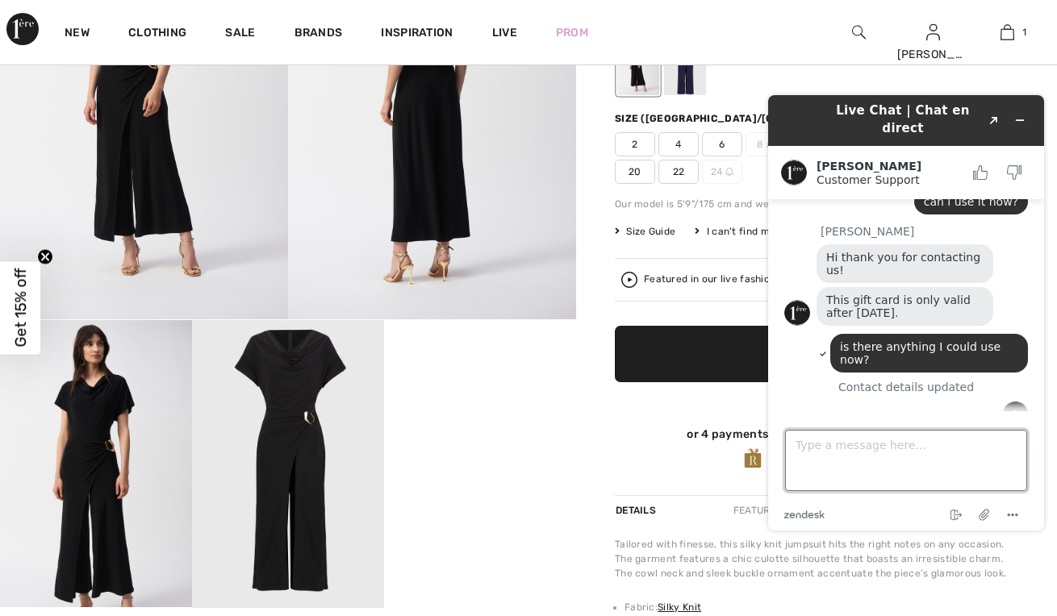
scroll to position [220, 0]
click at [283, 389] on img at bounding box center [288, 464] width 192 height 288
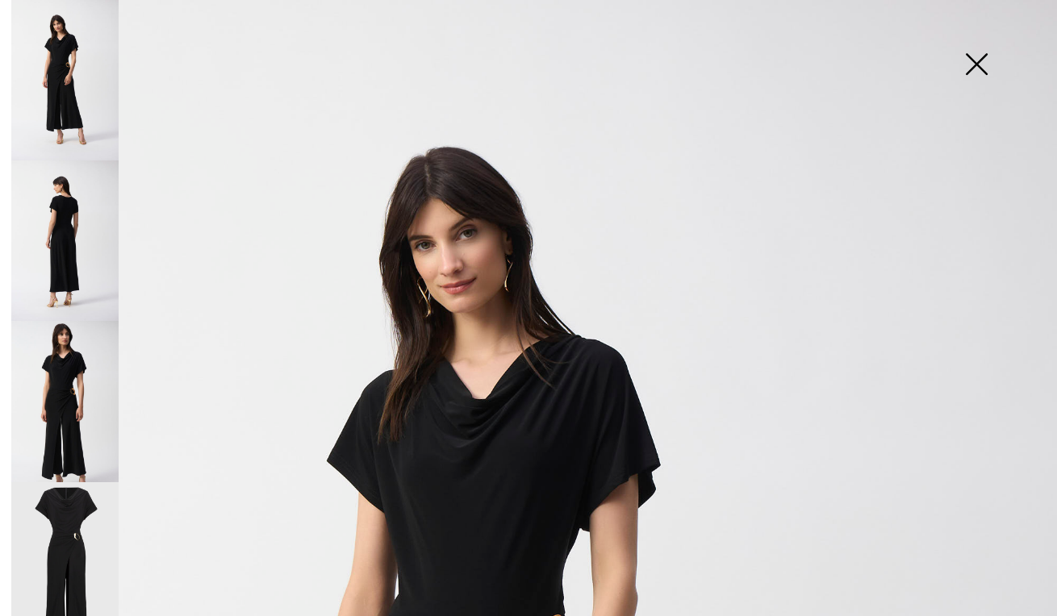
scroll to position [0, 0]
click at [979, 63] on img at bounding box center [976, 65] width 81 height 83
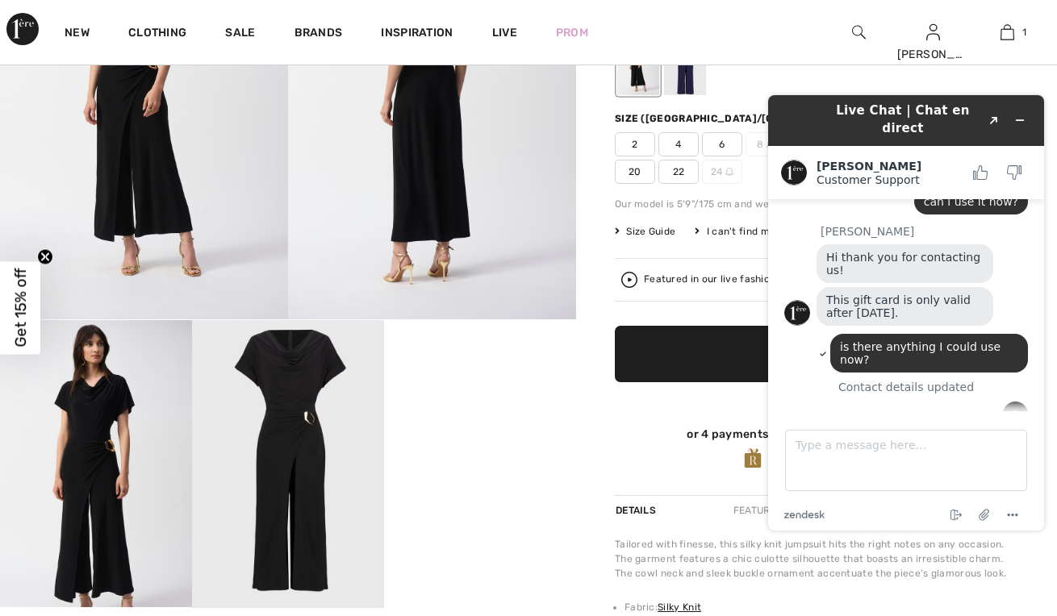
click at [679, 28] on div "New Clothing Sale Brands Inspiration Live Prom Linda Hi, Linda! 235 Reward poin…" at bounding box center [528, 32] width 1057 height 65
click at [707, 22] on div "New Clothing Sale Brands Inspiration Live Prom Linda Hi, Linda! 235 Reward poin…" at bounding box center [528, 32] width 1057 height 65
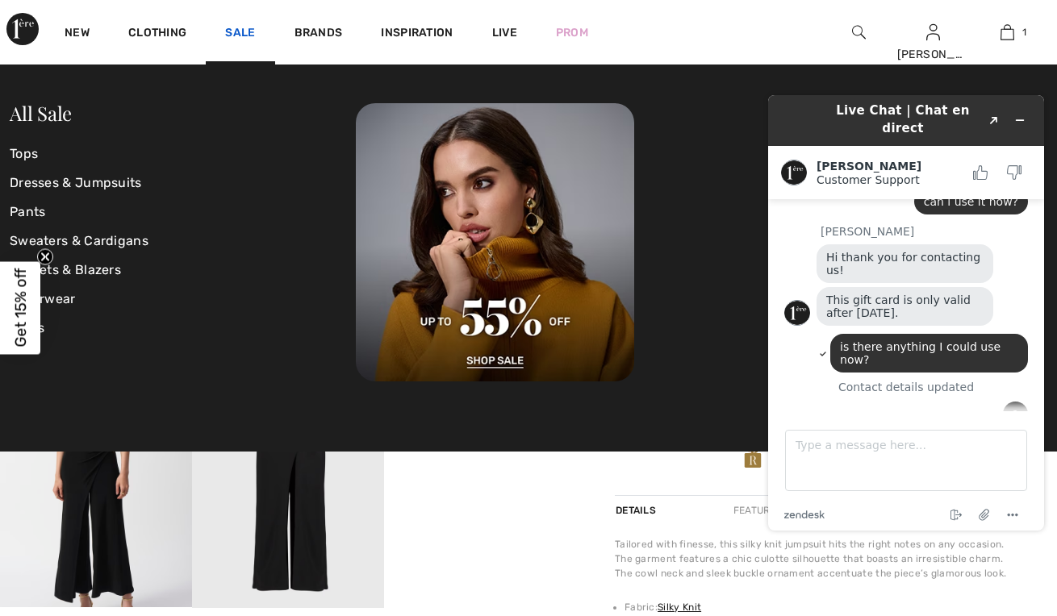
click at [239, 35] on link "Sale" at bounding box center [240, 34] width 30 height 17
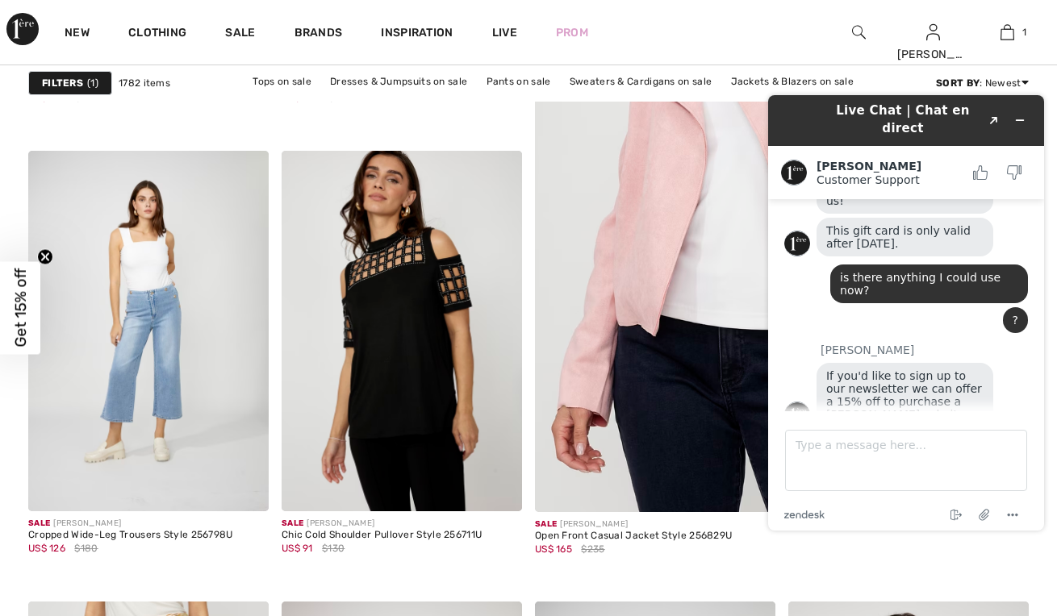
scroll to position [578, 0]
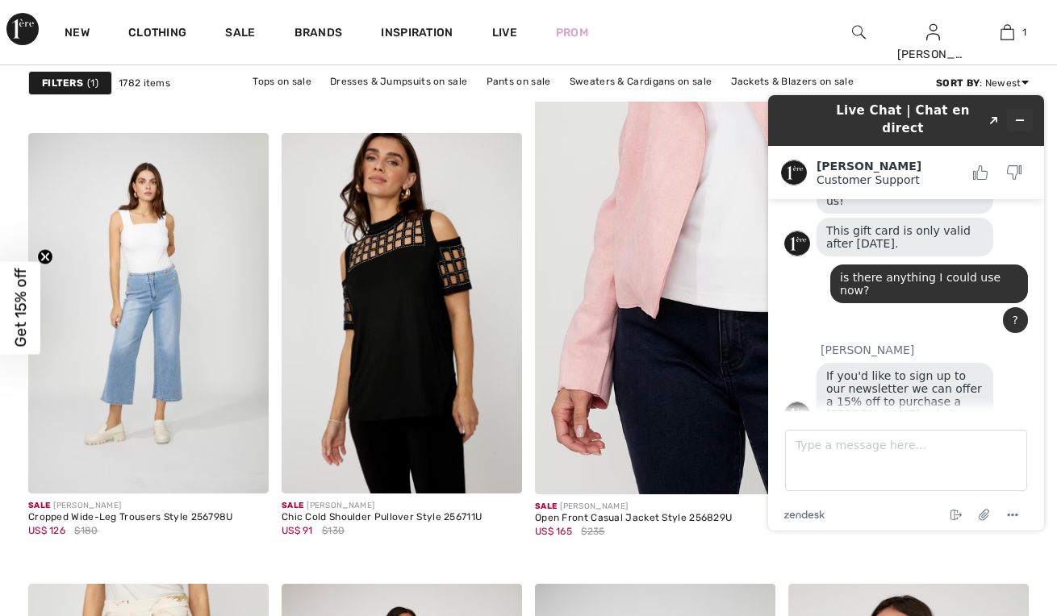
click at [1018, 115] on icon "Minimize widget" at bounding box center [1019, 120] width 11 height 11
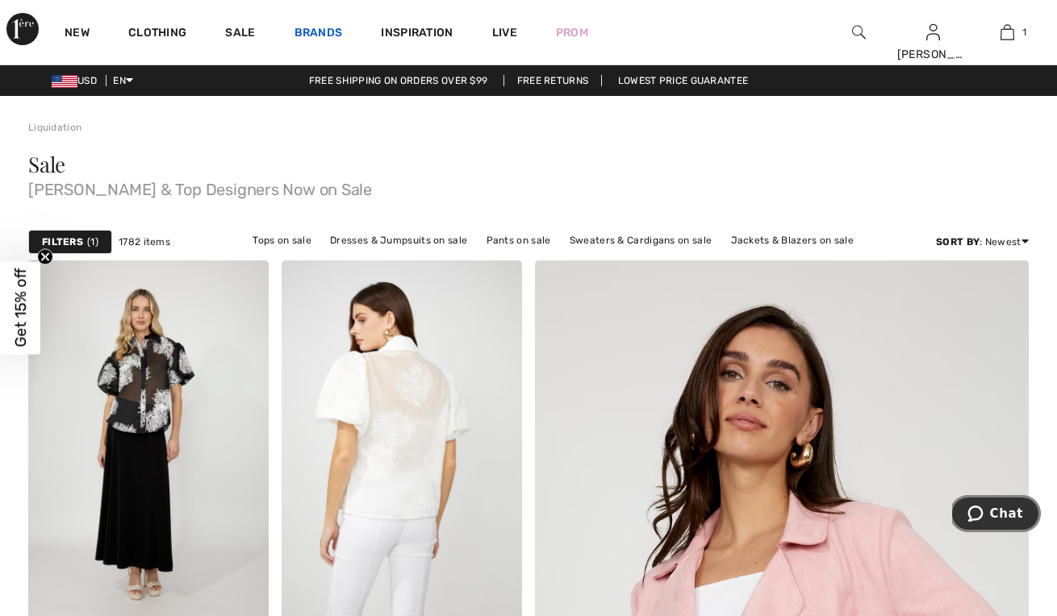
scroll to position [0, 0]
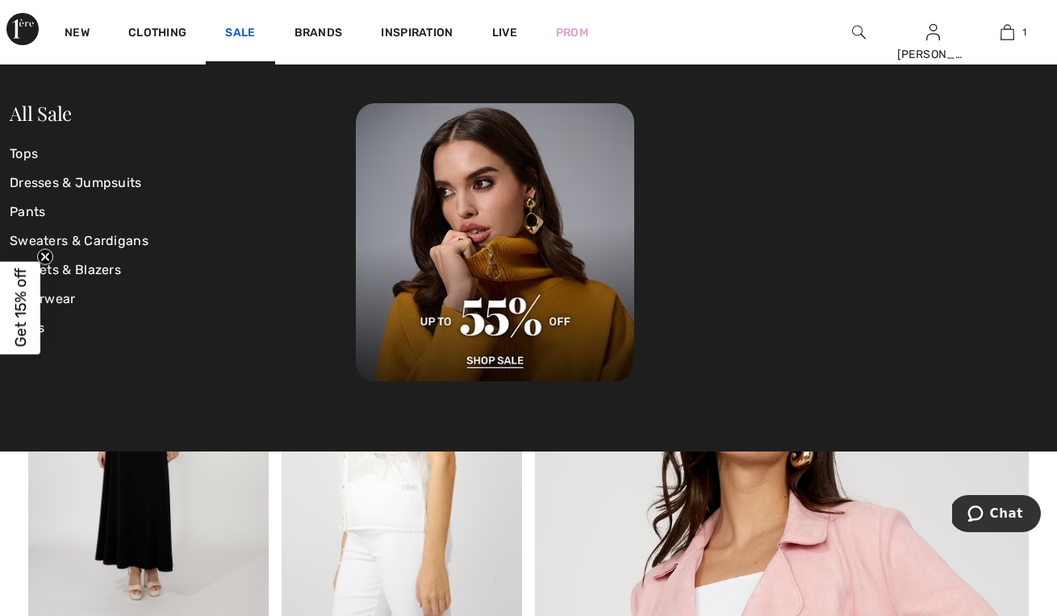
click at [240, 30] on link "Sale" at bounding box center [240, 34] width 30 height 17
